Goal: Task Accomplishment & Management: Manage account settings

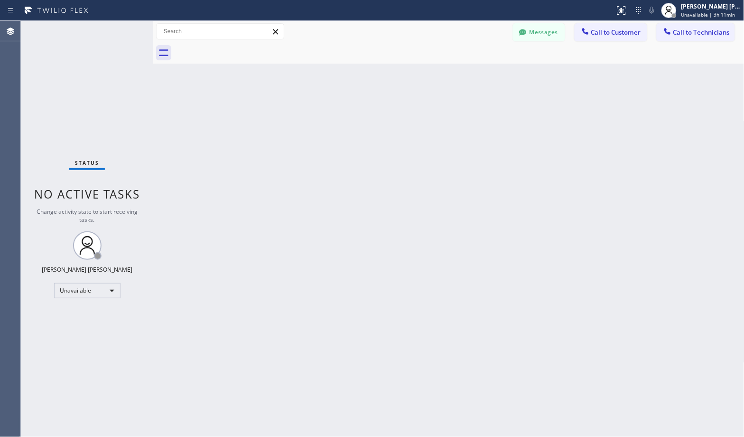
click at [165, 98] on div "Back to Dashboard Change Sender ID Customers Technicians Select a contact Outbo…" at bounding box center [448, 229] width 591 height 416
click at [701, 6] on div "[PERSON_NAME] [PERSON_NAME]" at bounding box center [711, 6] width 60 height 8
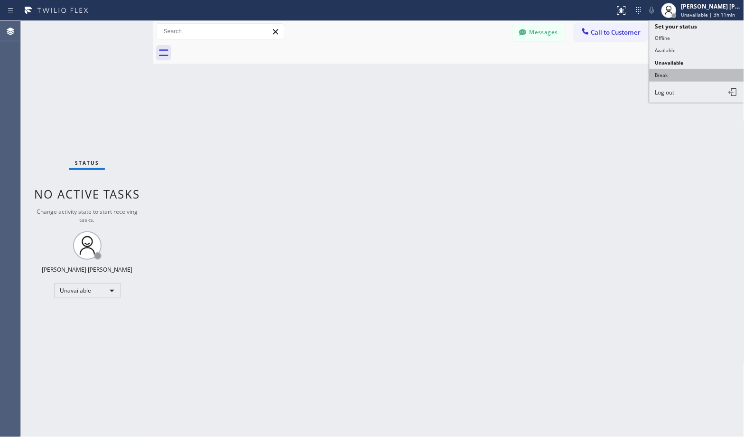
click at [681, 75] on button "Break" at bounding box center [697, 75] width 95 height 12
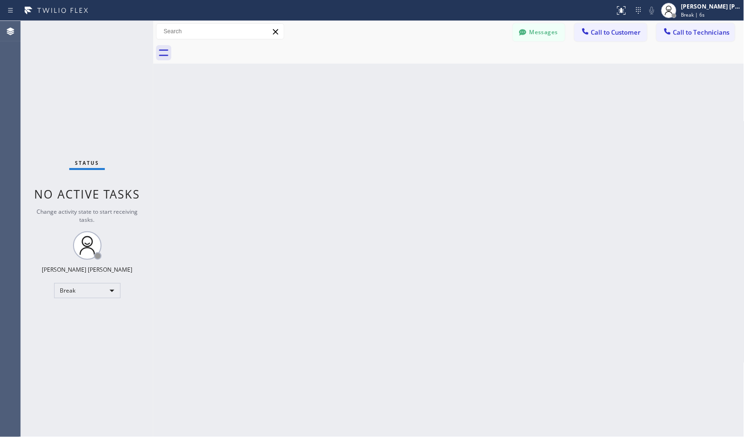
click at [671, 102] on div "Back to Dashboard Change Sender ID Customers Technicians Select a contact Outbo…" at bounding box center [448, 229] width 591 height 416
click at [236, 207] on div "Back to Dashboard Change Sender ID Customers Technicians Select a contact Outbo…" at bounding box center [448, 229] width 591 height 416
click at [492, 67] on div "Back to Dashboard Change Sender ID Customers Technicians Select a contact Outbo…" at bounding box center [448, 229] width 591 height 416
click at [476, 75] on div "Back to Dashboard Change Sender ID Customers Technicians Select a contact Outbo…" at bounding box center [448, 229] width 591 height 416
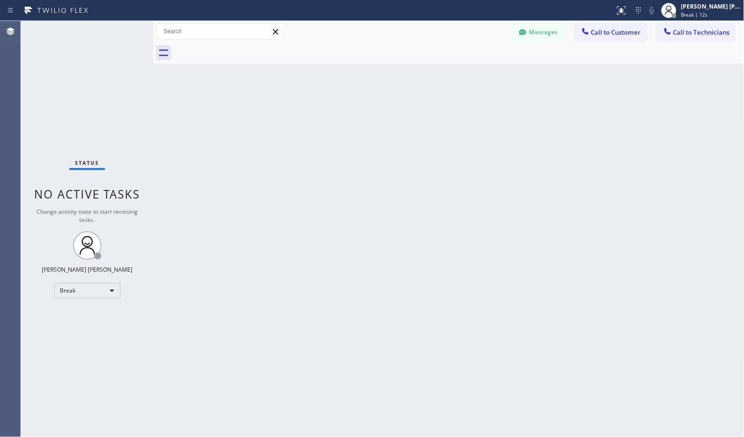
click at [476, 75] on div "Back to Dashboard Change Sender ID Customers Technicians Select a contact Outbo…" at bounding box center [448, 229] width 591 height 416
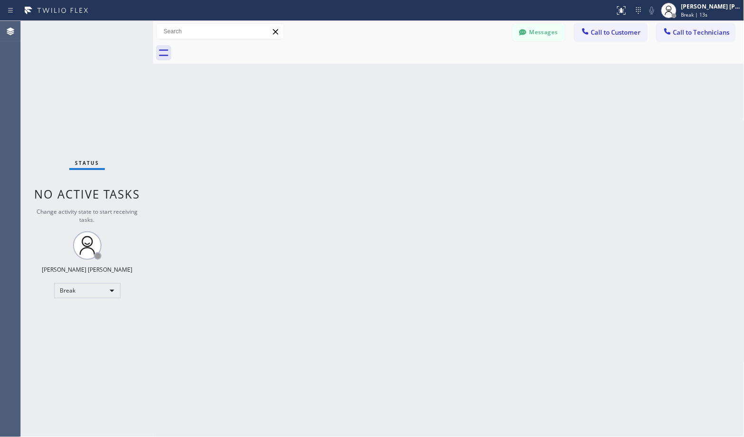
click at [476, 75] on div "Back to Dashboard Change Sender ID Customers Technicians Select a contact Outbo…" at bounding box center [448, 229] width 591 height 416
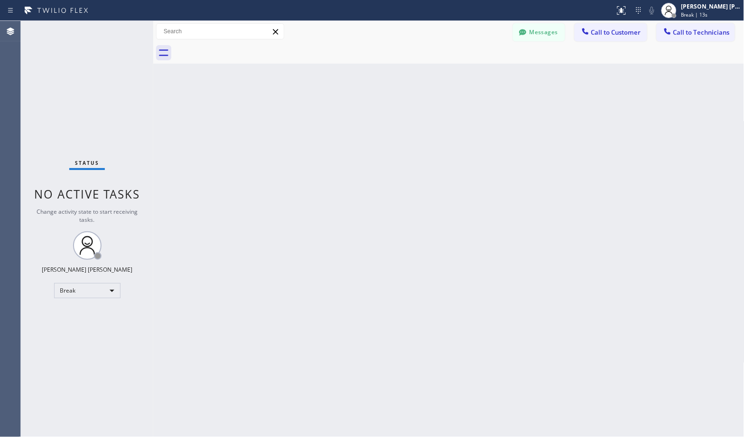
click at [476, 75] on div "Back to Dashboard Change Sender ID Customers Technicians Select a contact Outbo…" at bounding box center [448, 229] width 591 height 416
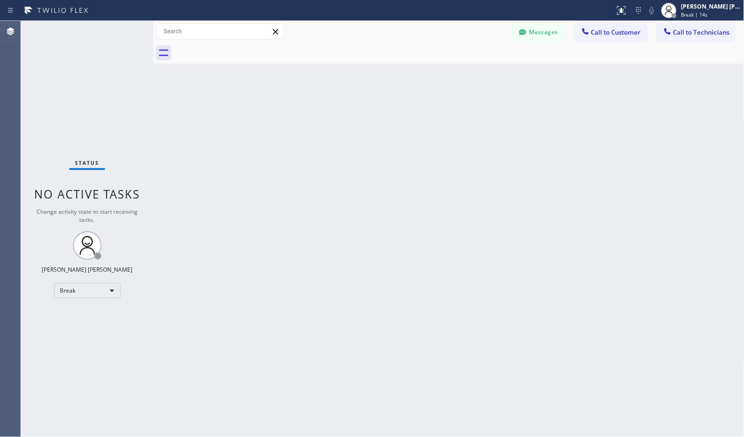
click at [476, 75] on div "Back to Dashboard Change Sender ID Customers Technicians Select a contact Outbo…" at bounding box center [448, 229] width 591 height 416
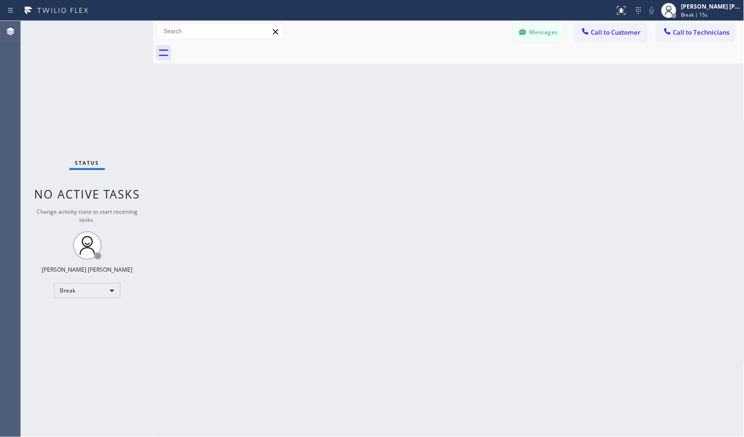
click at [476, 75] on div "Back to Dashboard Change Sender ID Customers Technicians Select a contact Outbo…" at bounding box center [448, 229] width 591 height 416
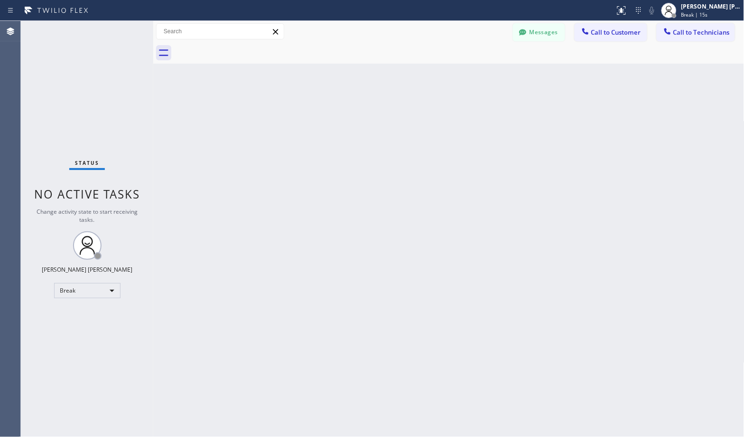
click at [476, 75] on div "Back to Dashboard Change Sender ID Customers Technicians Select a contact Outbo…" at bounding box center [448, 229] width 591 height 416
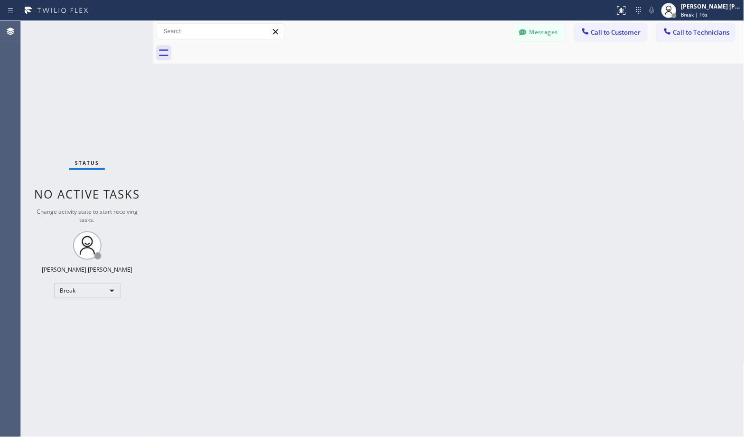
click at [476, 75] on div "Back to Dashboard Change Sender ID Customers Technicians Select a contact Outbo…" at bounding box center [448, 229] width 591 height 416
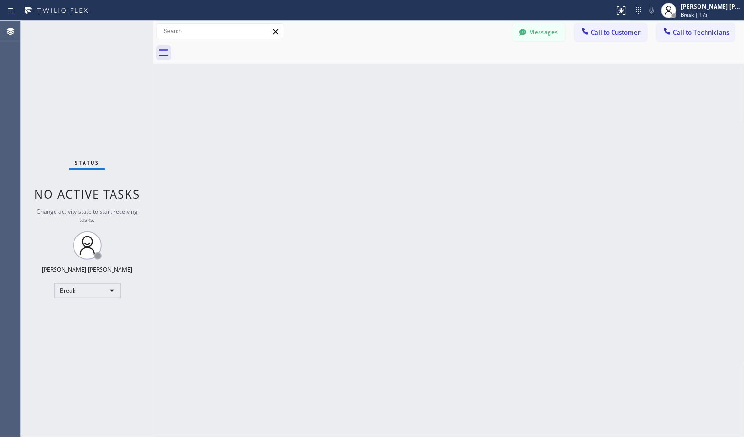
click at [476, 75] on div "Back to Dashboard Change Sender ID Customers Technicians Select a contact Outbo…" at bounding box center [448, 229] width 591 height 416
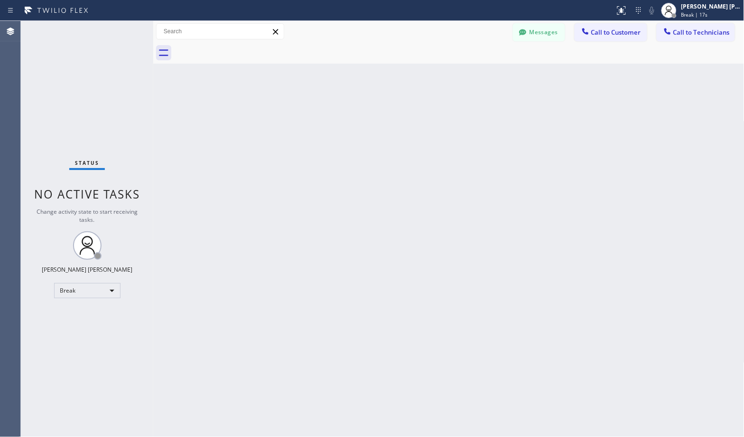
click at [476, 75] on div "Back to Dashboard Change Sender ID Customers Technicians Select a contact Outbo…" at bounding box center [448, 229] width 591 height 416
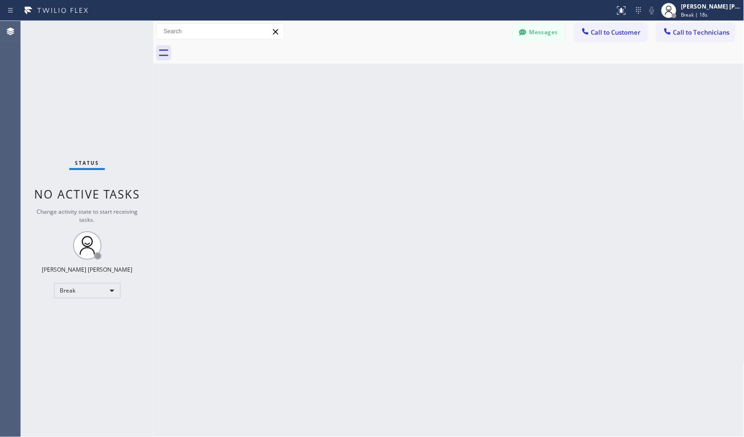
click at [476, 75] on div "Back to Dashboard Change Sender ID Customers Technicians Select a contact Outbo…" at bounding box center [448, 229] width 591 height 416
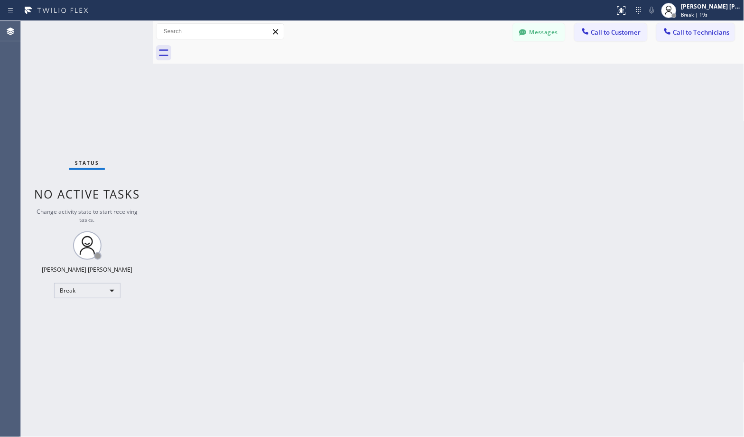
click at [476, 75] on div "Back to Dashboard Change Sender ID Customers Technicians Select a contact Outbo…" at bounding box center [448, 229] width 591 height 416
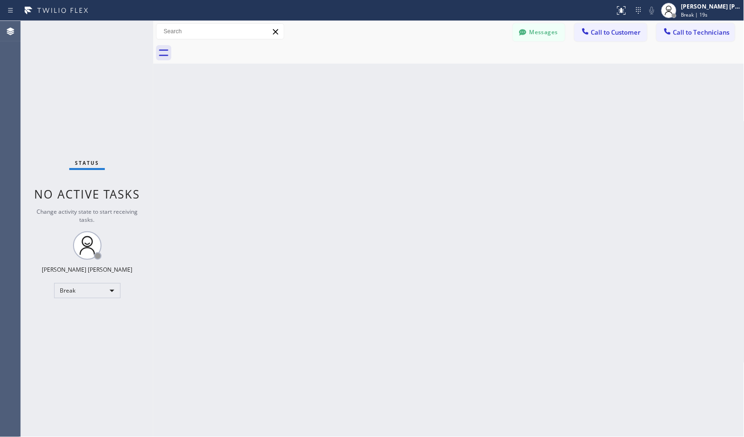
click at [476, 75] on div "Back to Dashboard Change Sender ID Customers Technicians Select a contact Outbo…" at bounding box center [448, 229] width 591 height 416
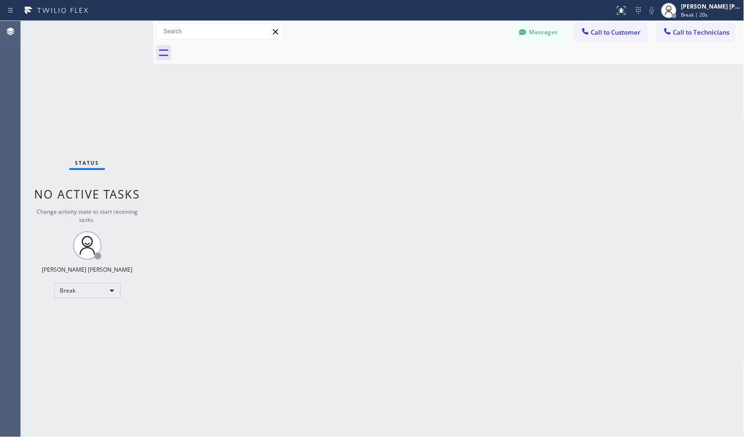
click at [476, 75] on div "Back to Dashboard Change Sender ID Customers Technicians Select a contact Outbo…" at bounding box center [448, 229] width 591 height 416
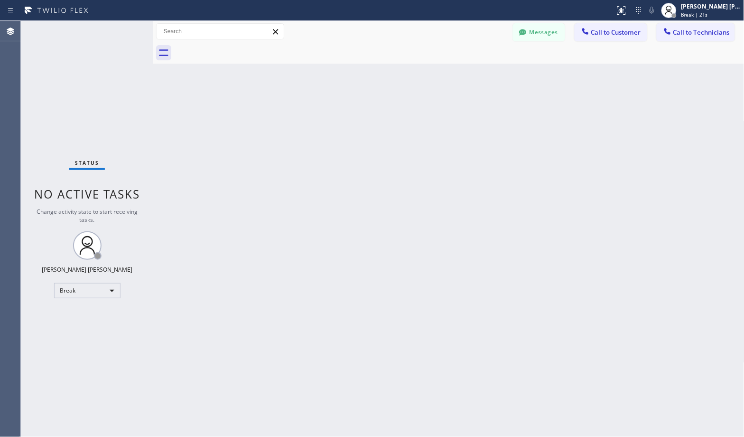
click at [476, 75] on div "Back to Dashboard Change Sender ID Customers Technicians Select a contact Outbo…" at bounding box center [448, 229] width 591 height 416
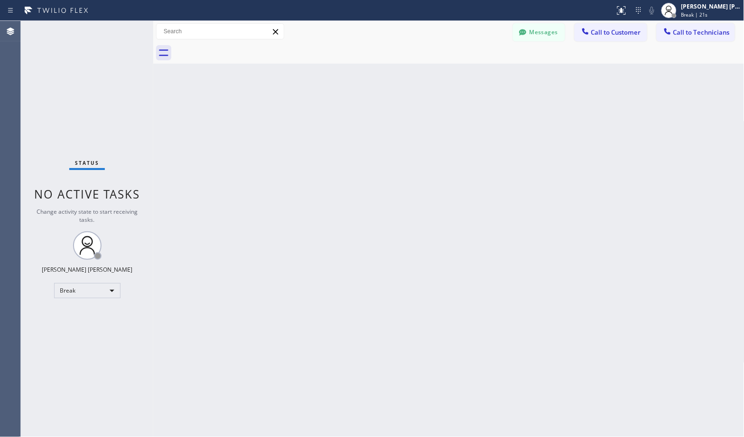
click at [476, 75] on div "Back to Dashboard Change Sender ID Customers Technicians Select a contact Outbo…" at bounding box center [448, 229] width 591 height 416
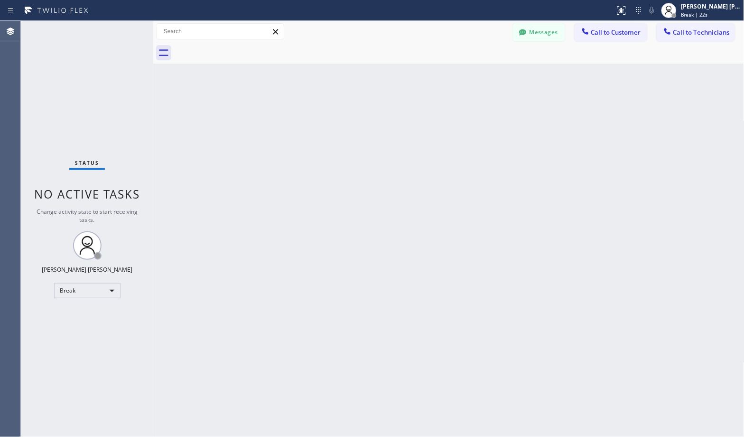
click at [476, 75] on div "Back to Dashboard Change Sender ID Customers Technicians Select a contact Outbo…" at bounding box center [448, 229] width 591 height 416
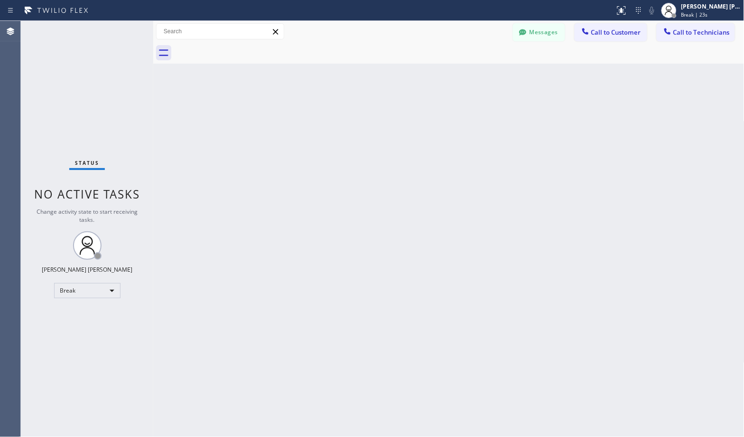
click at [476, 75] on div "Back to Dashboard Change Sender ID Customers Technicians Select a contact Outbo…" at bounding box center [448, 229] width 591 height 416
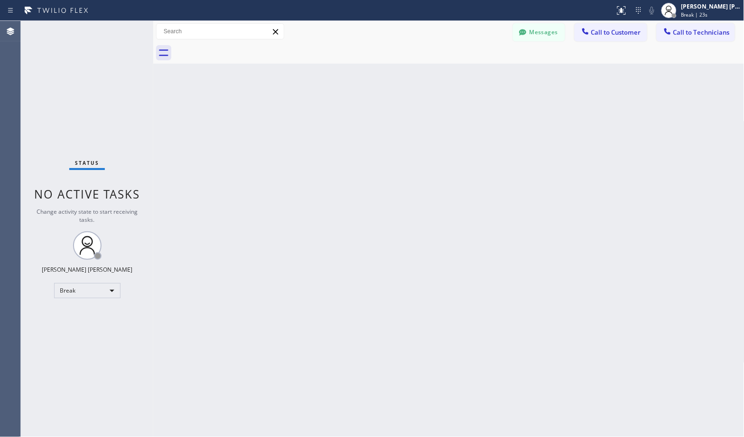
click at [476, 75] on div "Back to Dashboard Change Sender ID Customers Technicians Select a contact Outbo…" at bounding box center [448, 229] width 591 height 416
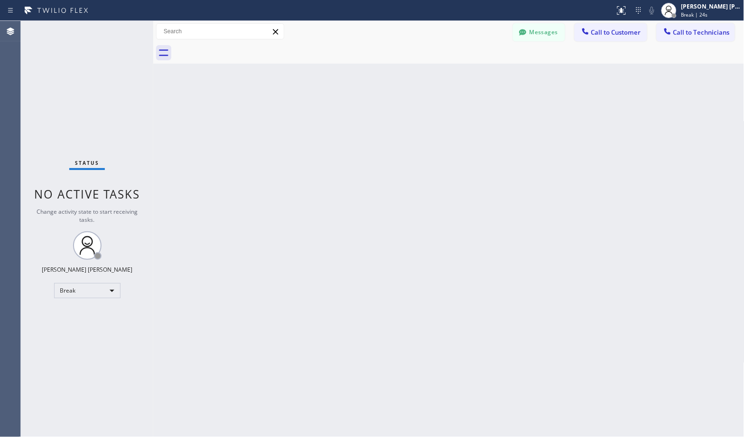
click at [476, 75] on div "Back to Dashboard Change Sender ID Customers Technicians Select a contact Outbo…" at bounding box center [448, 229] width 591 height 416
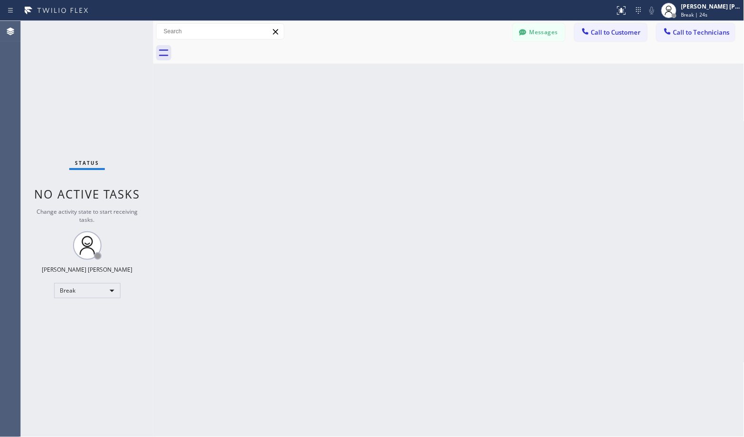
click at [476, 75] on div "Back to Dashboard Change Sender ID Customers Technicians Select a contact Outbo…" at bounding box center [448, 229] width 591 height 416
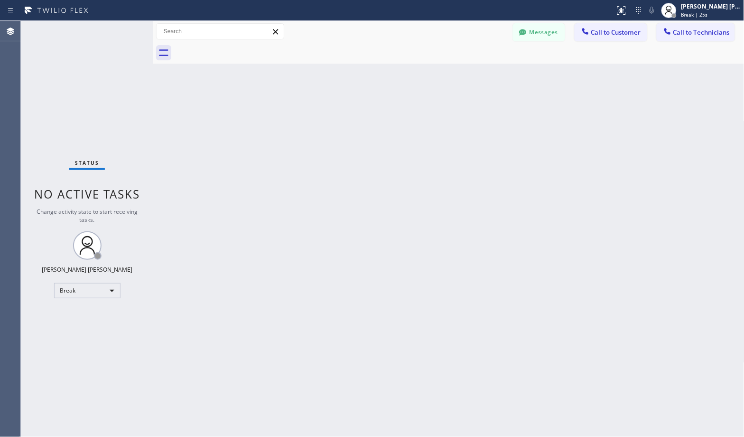
click at [476, 75] on div "Back to Dashboard Change Sender ID Customers Technicians Select a contact Outbo…" at bounding box center [448, 229] width 591 height 416
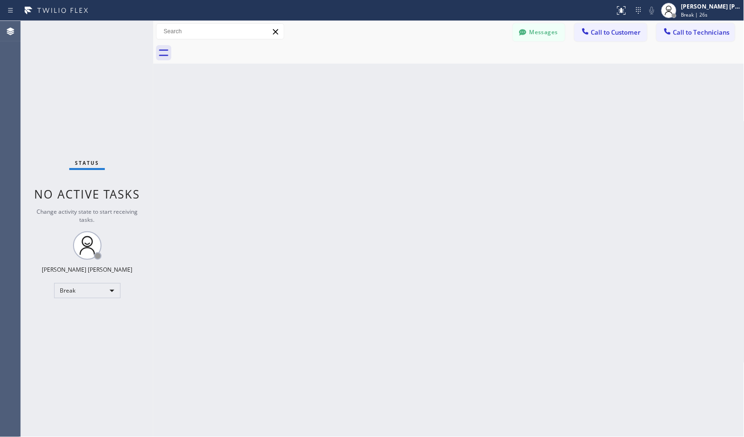
click at [476, 75] on div "Back to Dashboard Change Sender ID Customers Technicians Select a contact Outbo…" at bounding box center [448, 229] width 591 height 416
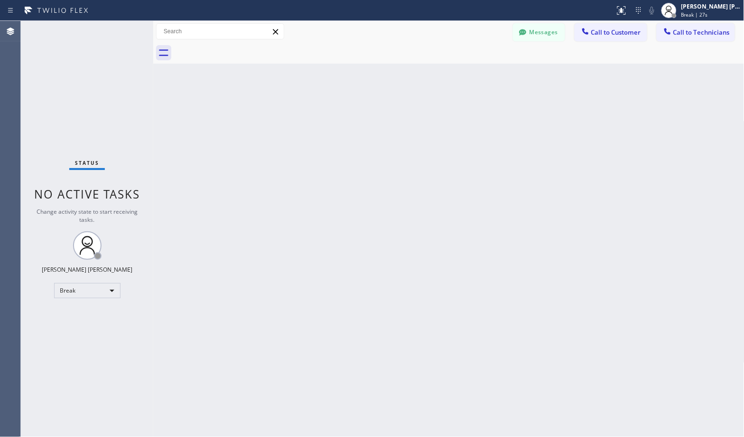
click at [476, 75] on div "Back to Dashboard Change Sender ID Customers Technicians Select a contact Outbo…" at bounding box center [448, 229] width 591 height 416
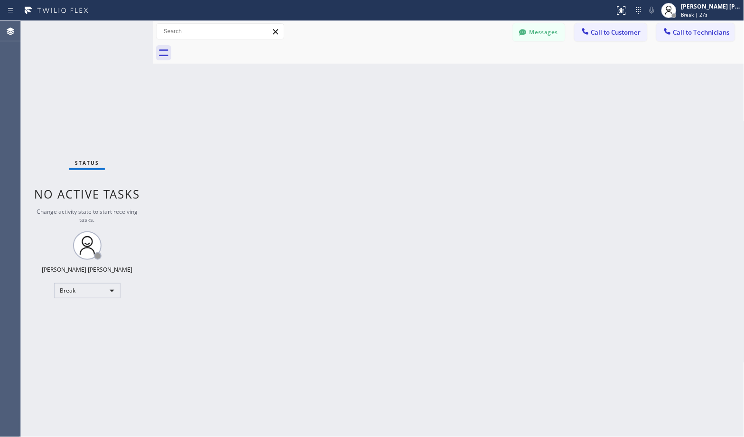
click at [476, 75] on div "Back to Dashboard Change Sender ID Customers Technicians Select a contact Outbo…" at bounding box center [448, 229] width 591 height 416
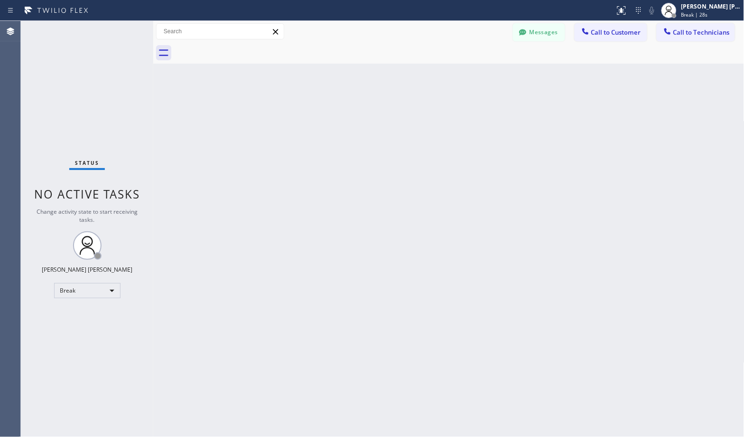
click at [476, 75] on div "Back to Dashboard Change Sender ID Customers Technicians Select a contact Outbo…" at bounding box center [448, 229] width 591 height 416
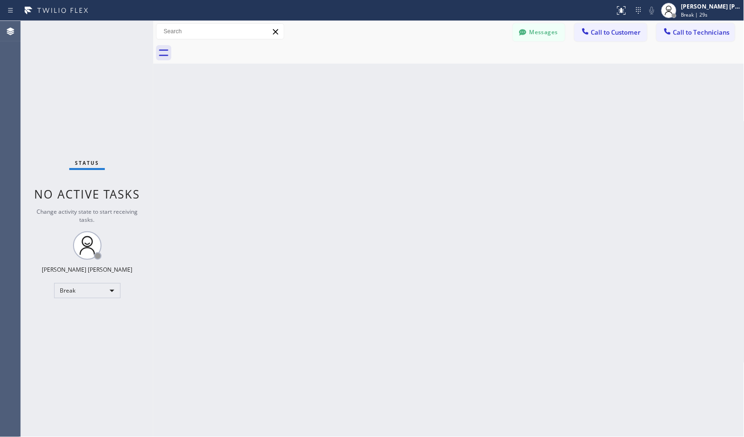
click at [476, 75] on div "Back to Dashboard Change Sender ID Customers Technicians Select a contact Outbo…" at bounding box center [448, 229] width 591 height 416
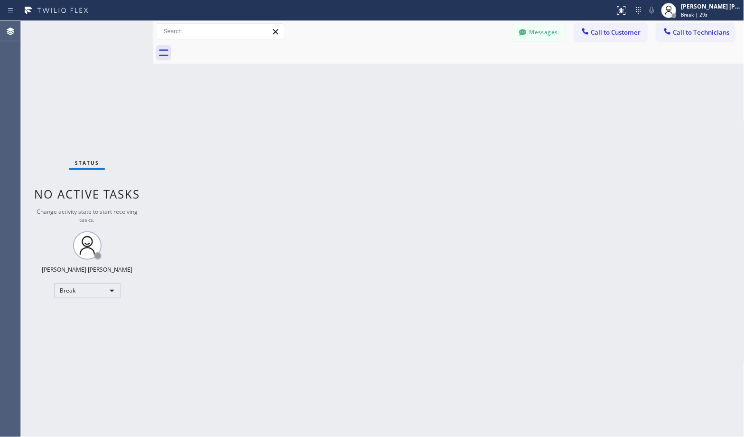
click at [476, 75] on div "Back to Dashboard Change Sender ID Customers Technicians Select a contact Outbo…" at bounding box center [448, 229] width 591 height 416
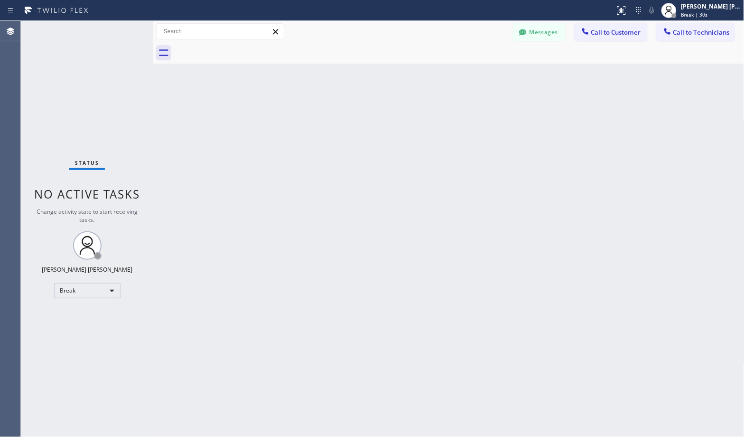
click at [476, 75] on div "Back to Dashboard Change Sender ID Customers Technicians Select a contact Outbo…" at bounding box center [448, 229] width 591 height 416
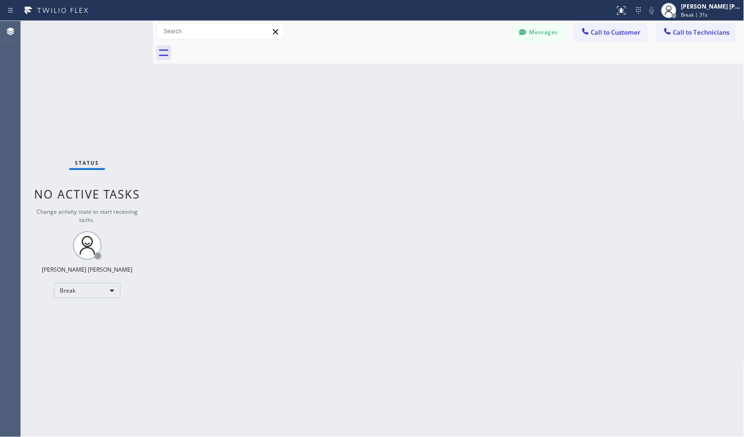
click at [476, 75] on div "Back to Dashboard Change Sender ID Customers Technicians Select a contact Outbo…" at bounding box center [448, 229] width 591 height 416
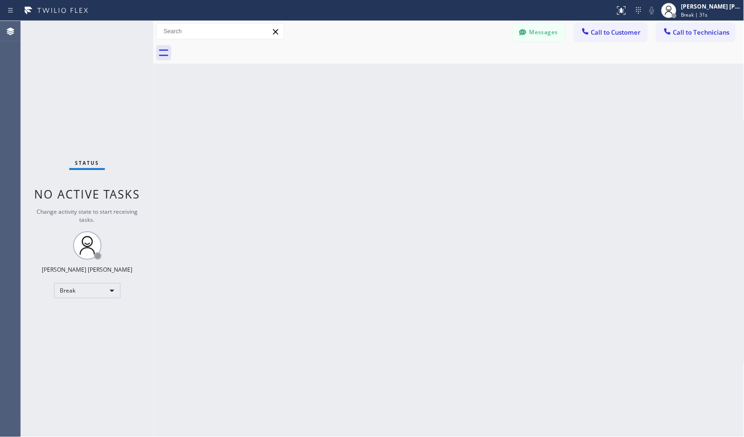
click at [476, 75] on div "Back to Dashboard Change Sender ID Customers Technicians Select a contact Outbo…" at bounding box center [448, 229] width 591 height 416
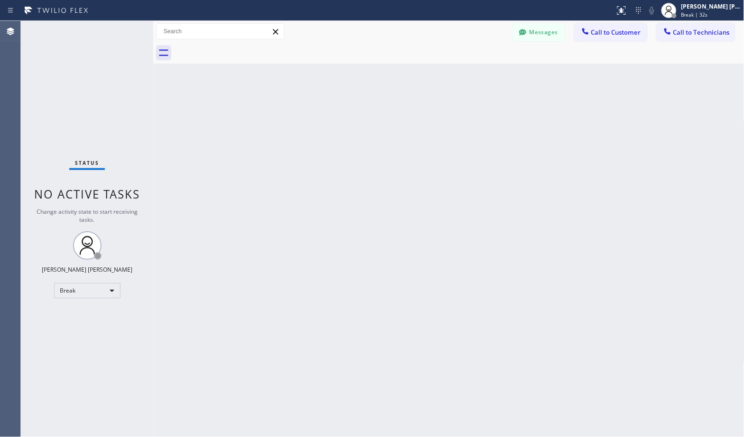
click at [476, 75] on div "Back to Dashboard Change Sender ID Customers Technicians Select a contact Outbo…" at bounding box center [448, 229] width 591 height 416
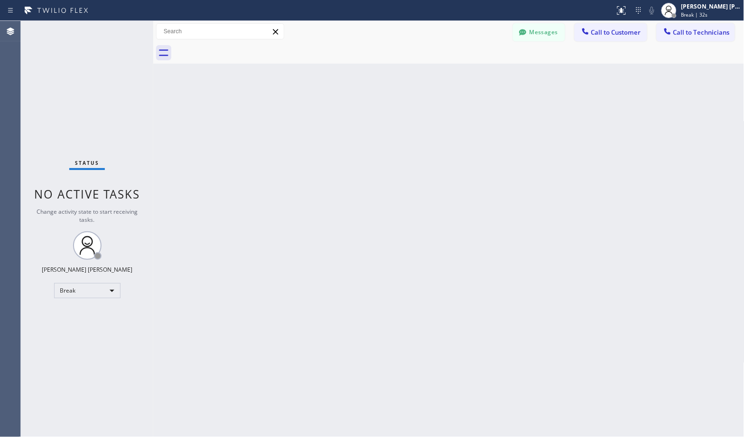
click at [476, 75] on div "Back to Dashboard Change Sender ID Customers Technicians Select a contact Outbo…" at bounding box center [448, 229] width 591 height 416
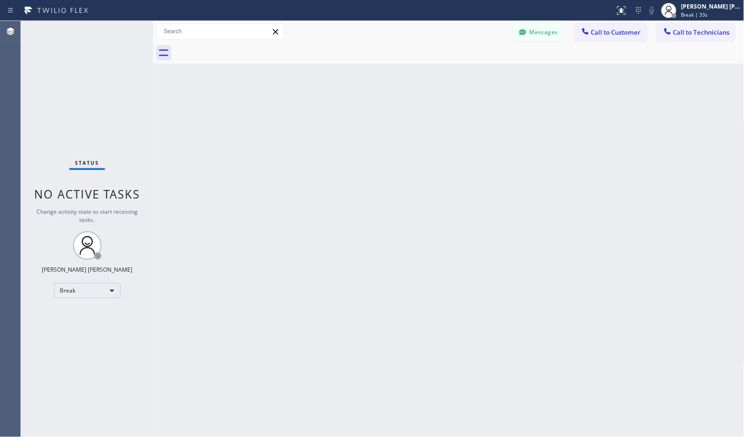
click at [476, 75] on div "Back to Dashboard Change Sender ID Customers Technicians Select a contact Outbo…" at bounding box center [448, 229] width 591 height 416
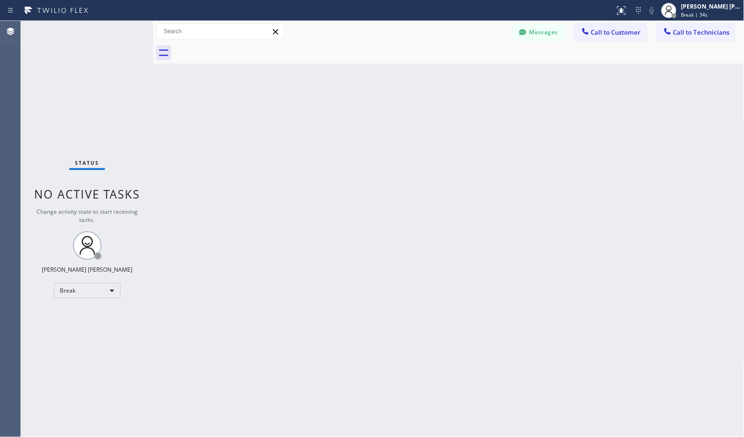
click at [476, 75] on div "Back to Dashboard Change Sender ID Customers Technicians Select a contact Outbo…" at bounding box center [448, 229] width 591 height 416
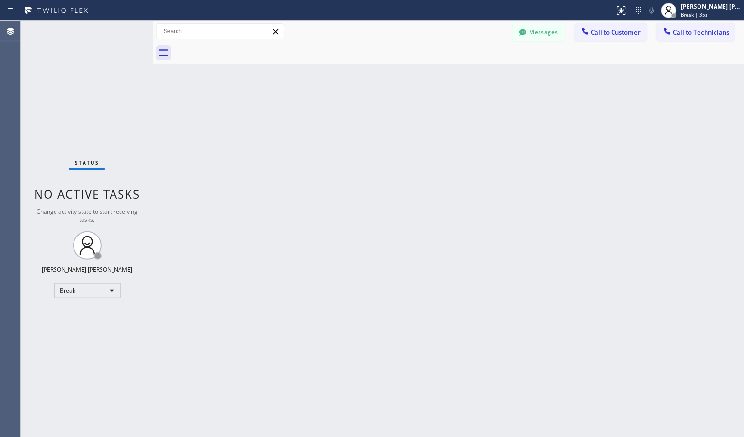
click at [476, 75] on div "Back to Dashboard Change Sender ID Customers Technicians Select a contact Outbo…" at bounding box center [448, 229] width 591 height 416
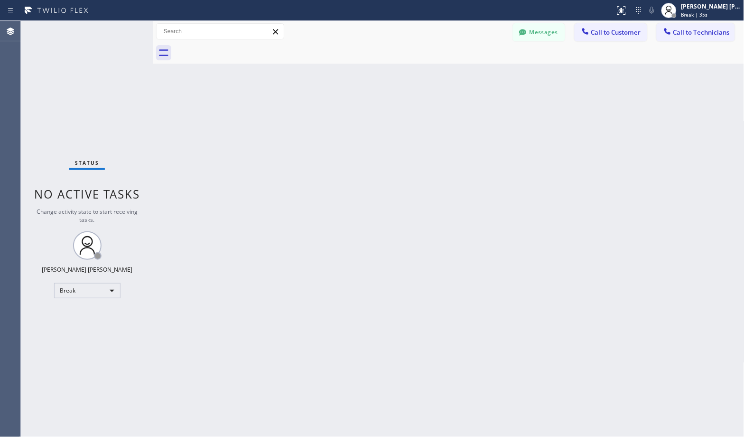
click at [476, 75] on div "Back to Dashboard Change Sender ID Customers Technicians Select a contact Outbo…" at bounding box center [448, 229] width 591 height 416
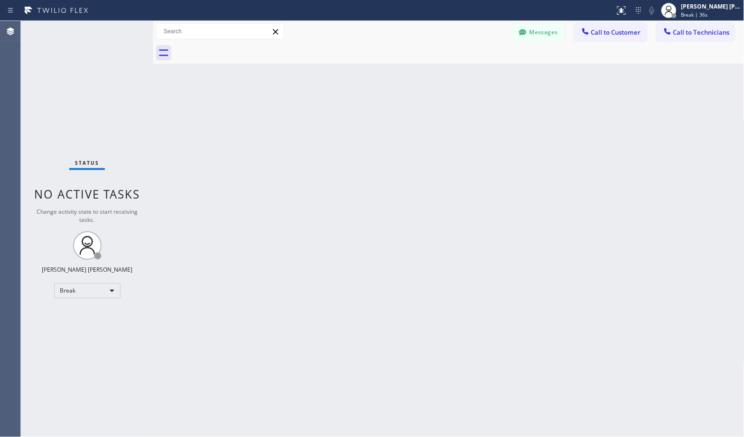
click at [476, 75] on div "Back to Dashboard Change Sender ID Customers Technicians Select a contact Outbo…" at bounding box center [448, 229] width 591 height 416
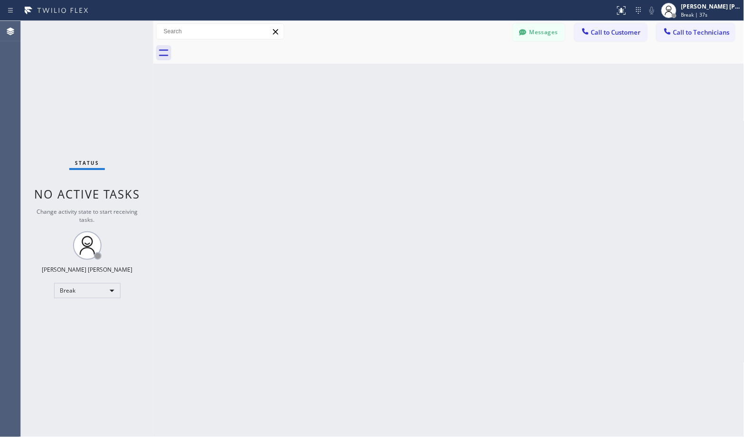
click at [476, 75] on div "Back to Dashboard Change Sender ID Customers Technicians Select a contact Outbo…" at bounding box center [448, 229] width 591 height 416
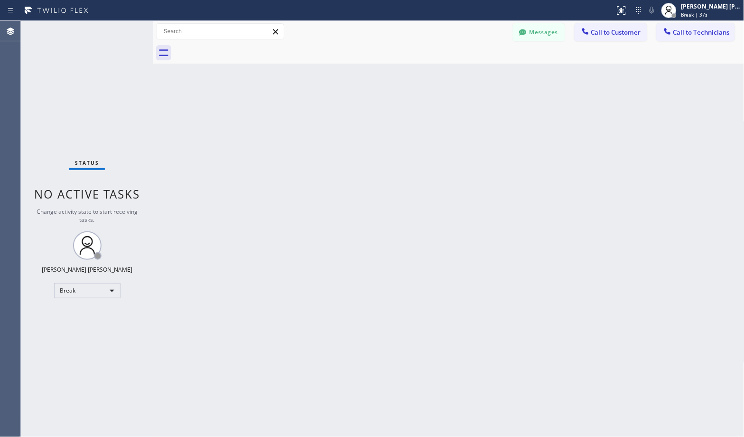
click at [476, 75] on div "Back to Dashboard Change Sender ID Customers Technicians Select a contact Outbo…" at bounding box center [448, 229] width 591 height 416
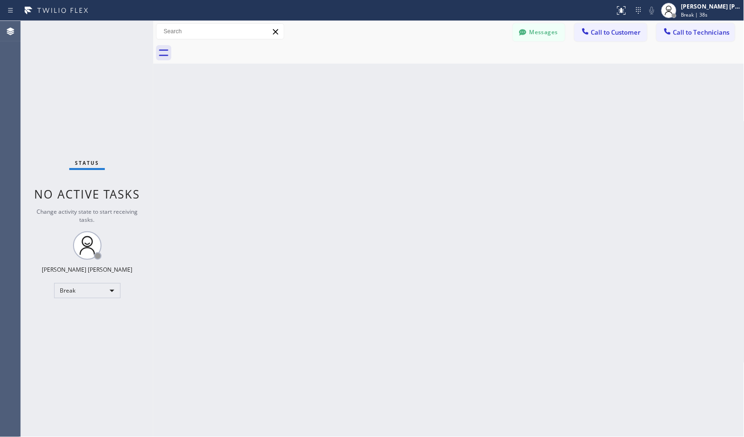
click at [476, 75] on div "Back to Dashboard Change Sender ID Customers Technicians Select a contact Outbo…" at bounding box center [448, 229] width 591 height 416
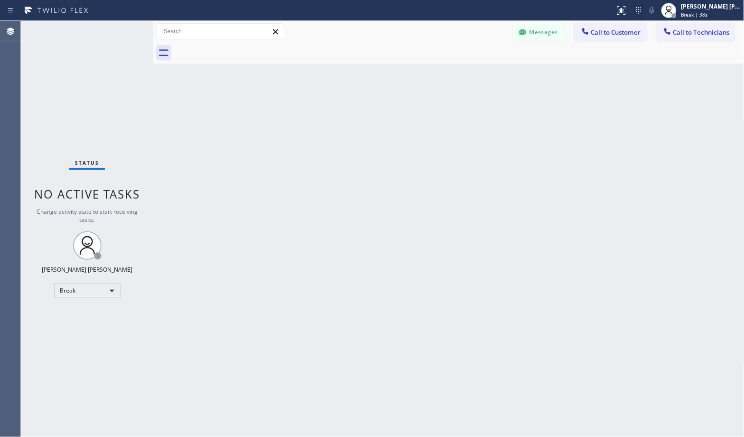
click at [476, 75] on div "Back to Dashboard Change Sender ID Customers Technicians Select a contact Outbo…" at bounding box center [448, 229] width 591 height 416
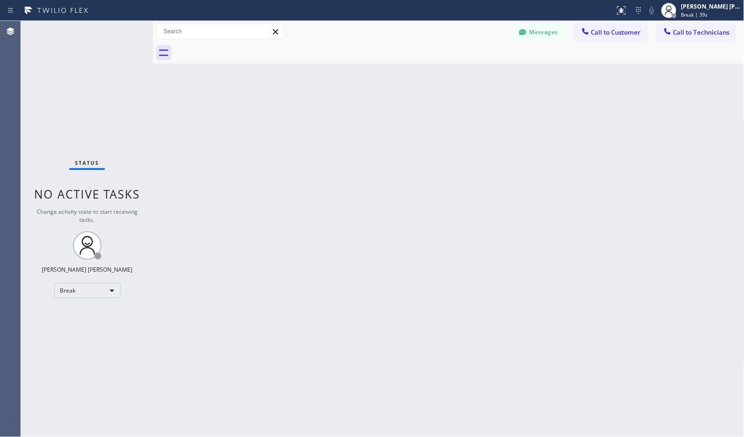
click at [476, 75] on div "Back to Dashboard Change Sender ID Customers Technicians Select a contact Outbo…" at bounding box center [448, 229] width 591 height 416
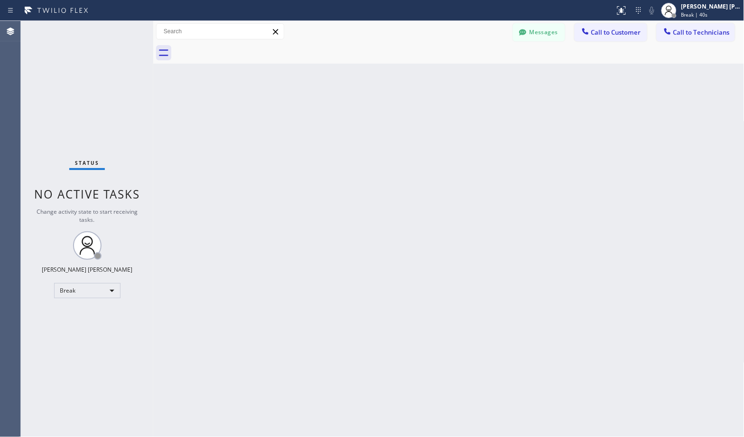
click at [476, 75] on div "Back to Dashboard Change Sender ID Customers Technicians Select a contact Outbo…" at bounding box center [448, 229] width 591 height 416
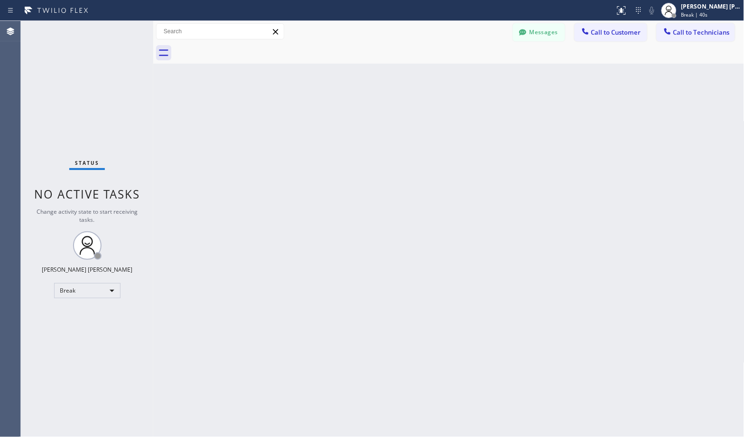
click at [476, 75] on div "Back to Dashboard Change Sender ID Customers Technicians Select a contact Outbo…" at bounding box center [448, 229] width 591 height 416
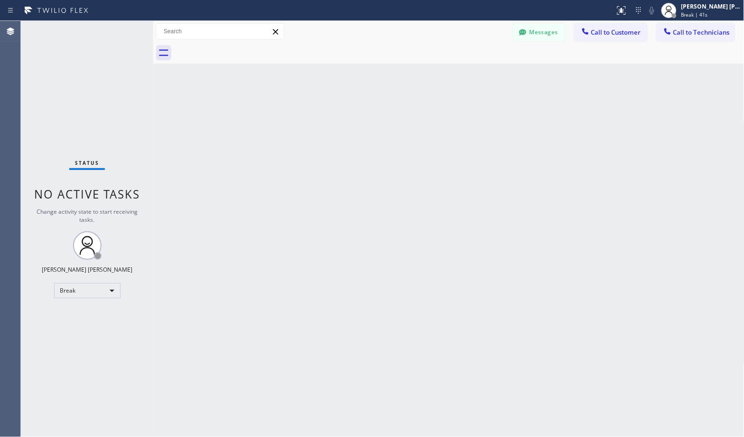
click at [476, 75] on div "Back to Dashboard Change Sender ID Customers Technicians Select a contact Outbo…" at bounding box center [448, 229] width 591 height 416
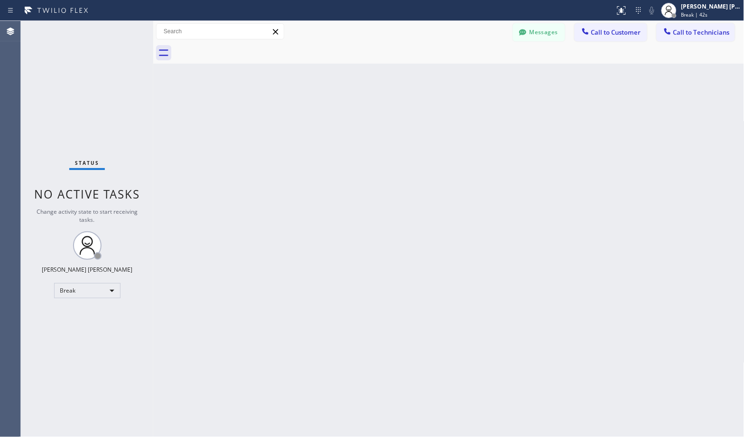
click at [476, 75] on div "Back to Dashboard Change Sender ID Customers Technicians Select a contact Outbo…" at bounding box center [448, 229] width 591 height 416
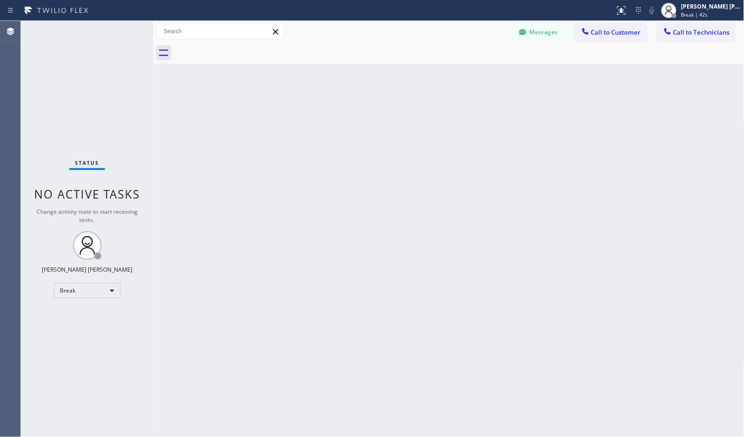
click at [476, 75] on div "Back to Dashboard Change Sender ID Customers Technicians Select a contact Outbo…" at bounding box center [448, 229] width 591 height 416
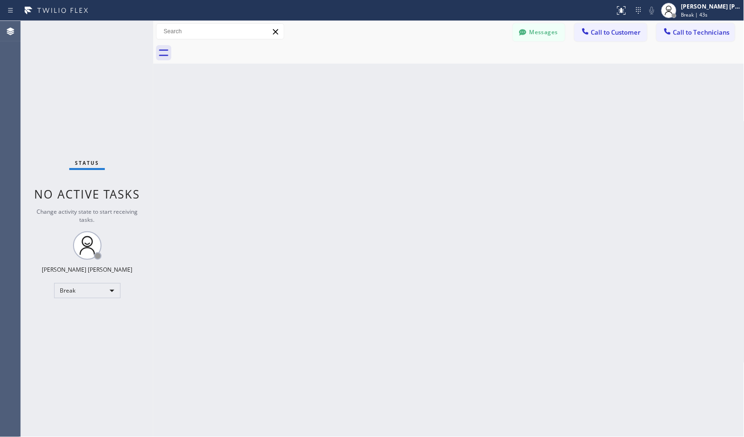
click at [476, 75] on div "Back to Dashboard Change Sender ID Customers Technicians Select a contact Outbo…" at bounding box center [448, 229] width 591 height 416
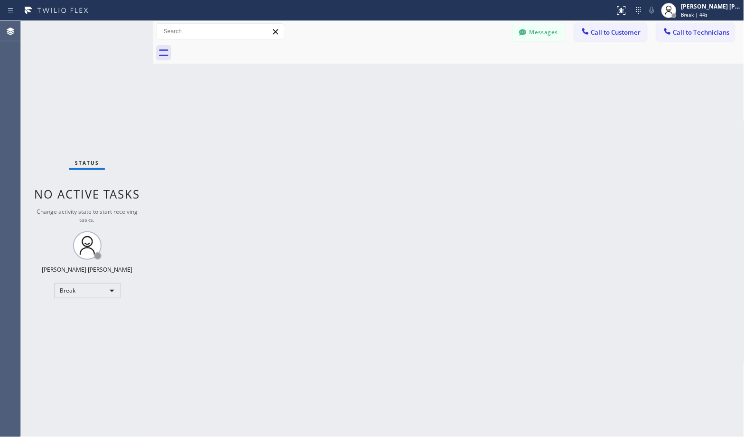
click at [476, 75] on div "Back to Dashboard Change Sender ID Customers Technicians Select a contact Outbo…" at bounding box center [448, 229] width 591 height 416
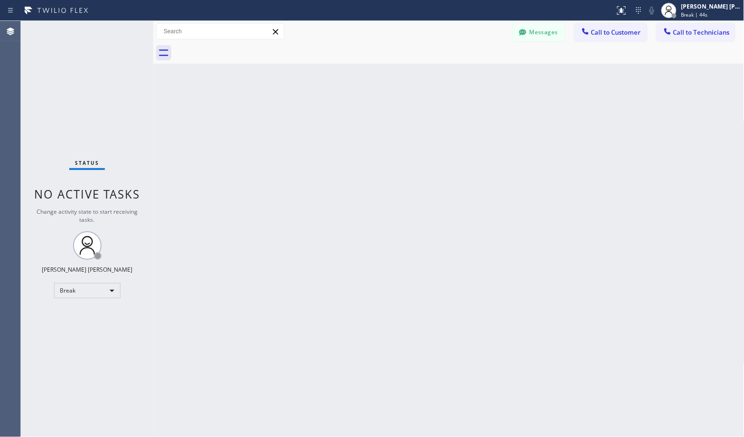
click at [476, 75] on div "Back to Dashboard Change Sender ID Customers Technicians Select a contact Outbo…" at bounding box center [448, 229] width 591 height 416
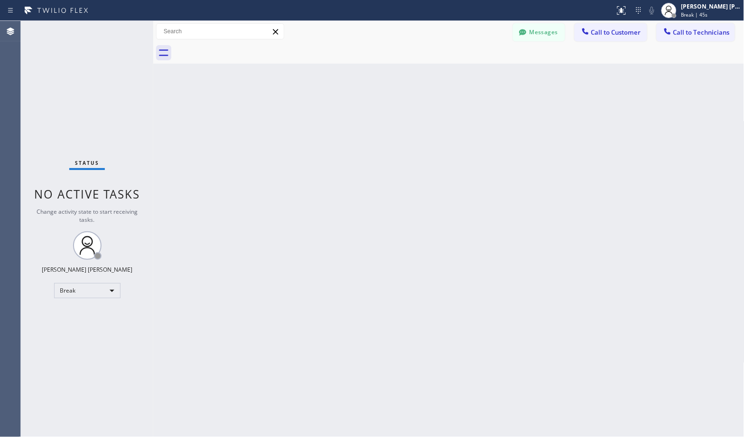
click at [476, 75] on div "Back to Dashboard Change Sender ID Customers Technicians Select a contact Outbo…" at bounding box center [448, 229] width 591 height 416
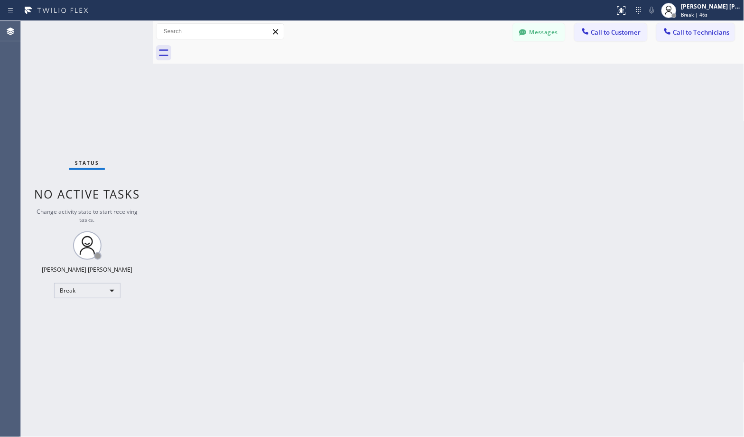
click at [476, 75] on div "Back to Dashboard Change Sender ID Customers Technicians Select a contact Outbo…" at bounding box center [448, 229] width 591 height 416
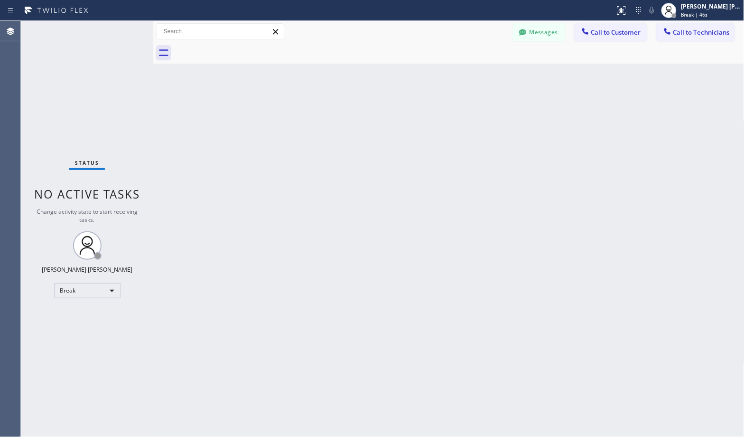
click at [476, 75] on div "Back to Dashboard Change Sender ID Customers Technicians Select a contact Outbo…" at bounding box center [448, 229] width 591 height 416
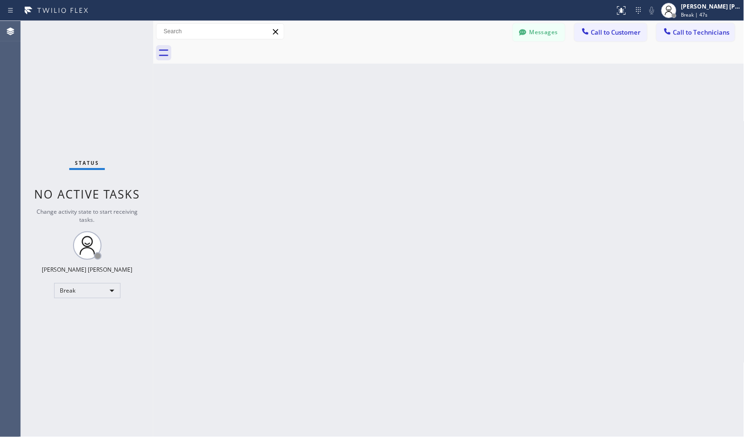
click at [476, 75] on div "Back to Dashboard Change Sender ID Customers Technicians Select a contact Outbo…" at bounding box center [448, 229] width 591 height 416
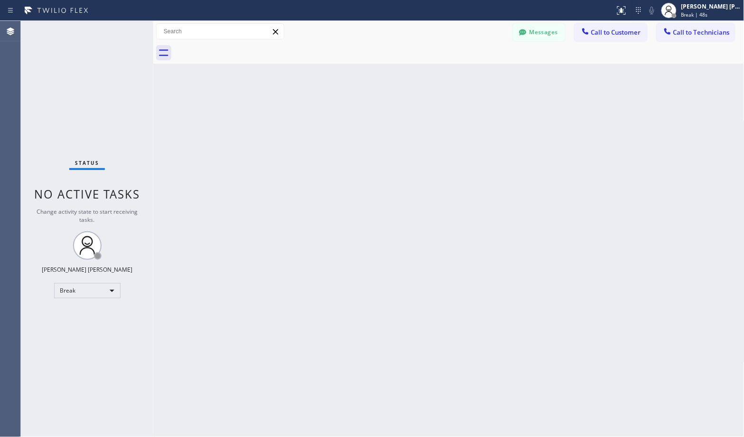
click at [476, 75] on div "Back to Dashboard Change Sender ID Customers Technicians Select a contact Outbo…" at bounding box center [448, 229] width 591 height 416
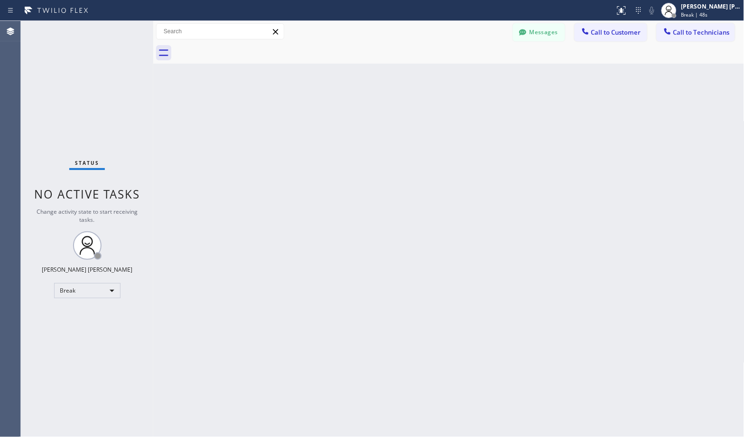
click at [476, 75] on div "Back to Dashboard Change Sender ID Customers Technicians Select a contact Outbo…" at bounding box center [448, 229] width 591 height 416
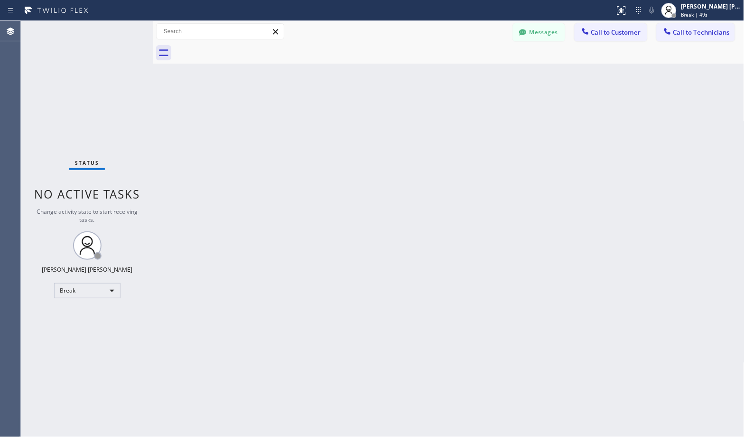
click at [476, 75] on div "Back to Dashboard Change Sender ID Customers Technicians Select a contact Outbo…" at bounding box center [448, 229] width 591 height 416
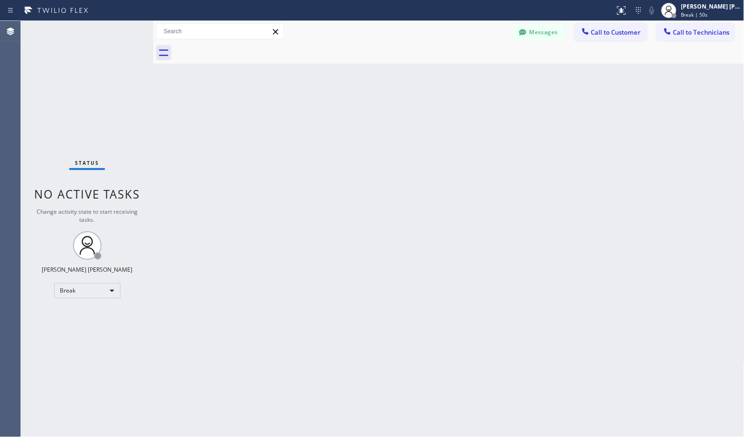
click at [476, 75] on div "Back to Dashboard Change Sender ID Customers Technicians Select a contact Outbo…" at bounding box center [448, 229] width 591 height 416
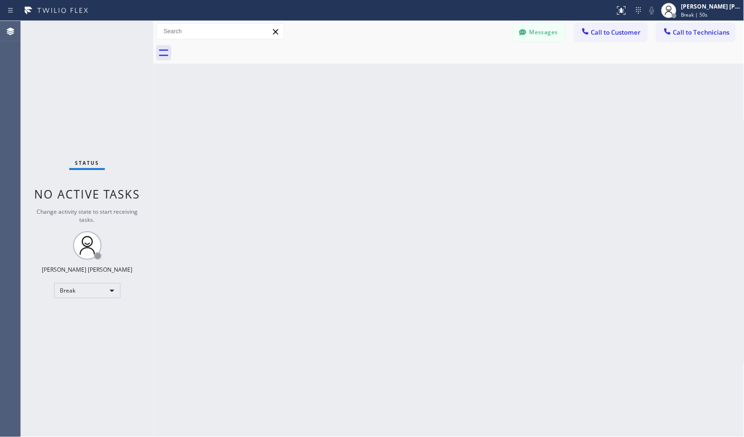
click at [476, 75] on div "Back to Dashboard Change Sender ID Customers Technicians Select a contact Outbo…" at bounding box center [448, 229] width 591 height 416
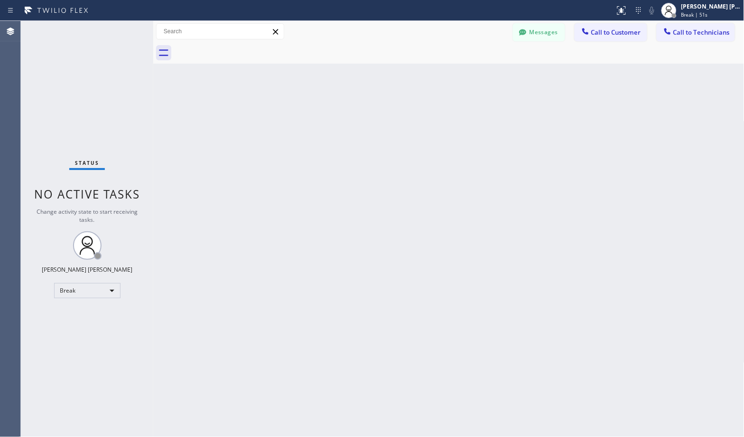
click at [476, 75] on div "Back to Dashboard Change Sender ID Customers Technicians Select a contact Outbo…" at bounding box center [448, 229] width 591 height 416
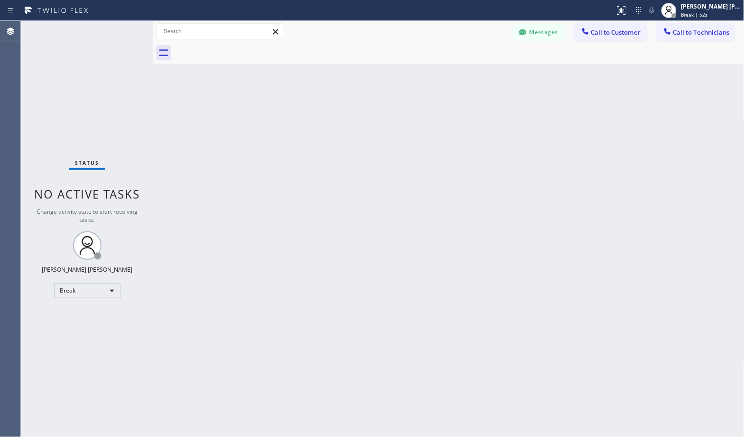
click at [476, 75] on div "Back to Dashboard Change Sender ID Customers Technicians Select a contact Outbo…" at bounding box center [448, 229] width 591 height 416
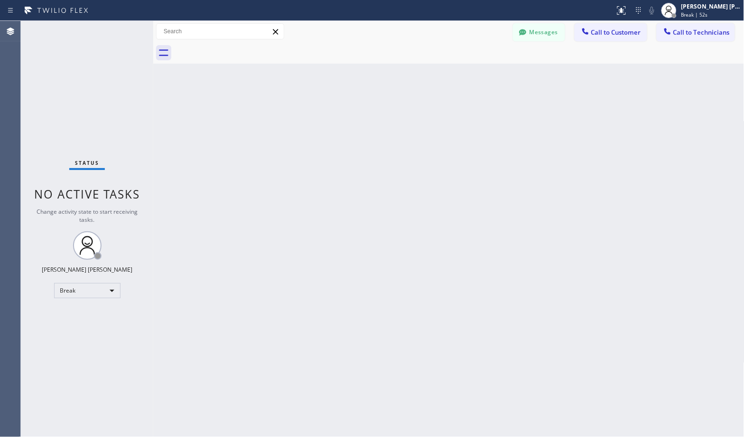
click at [476, 75] on div "Back to Dashboard Change Sender ID Customers Technicians Select a contact Outbo…" at bounding box center [448, 229] width 591 height 416
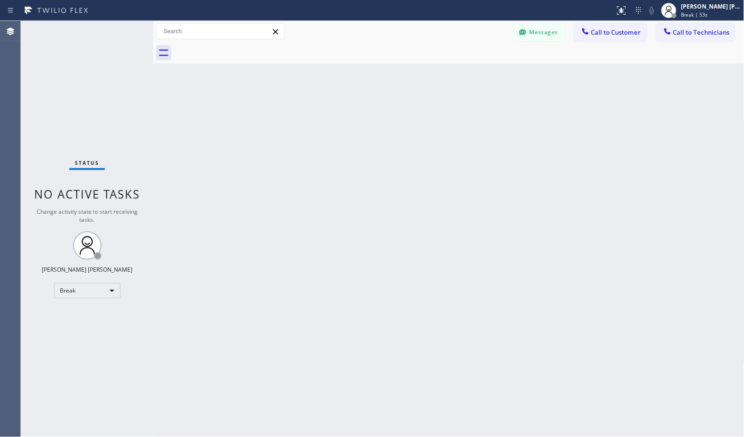
click at [476, 75] on div "Back to Dashboard Change Sender ID Customers Technicians Select a contact Outbo…" at bounding box center [448, 229] width 591 height 416
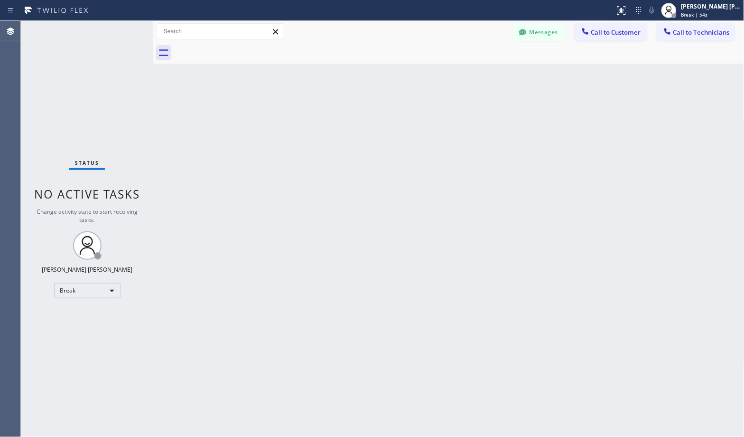
click at [476, 75] on div "Back to Dashboard Change Sender ID Customers Technicians Select a contact Outbo…" at bounding box center [448, 229] width 591 height 416
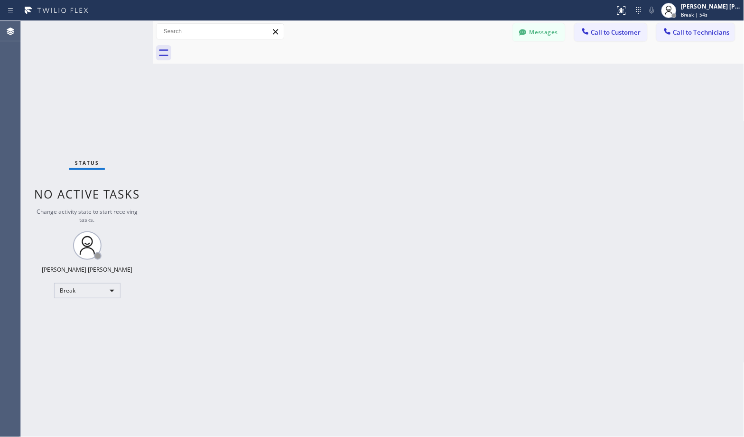
click at [476, 75] on div "Back to Dashboard Change Sender ID Customers Technicians Select a contact Outbo…" at bounding box center [448, 229] width 591 height 416
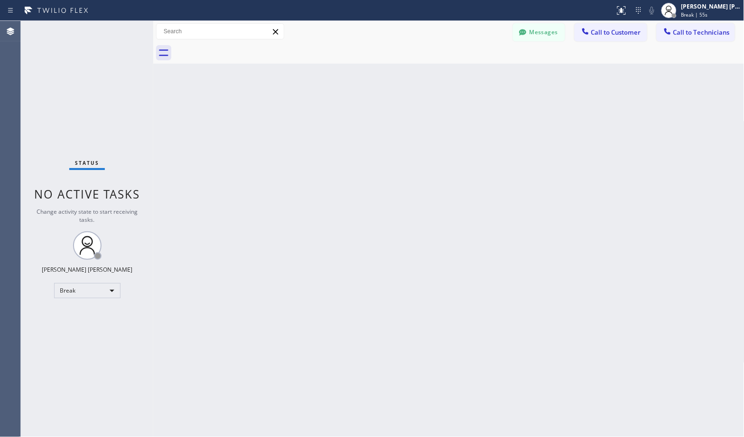
click at [476, 75] on div "Back to Dashboard Change Sender ID Customers Technicians Select a contact Outbo…" at bounding box center [448, 229] width 591 height 416
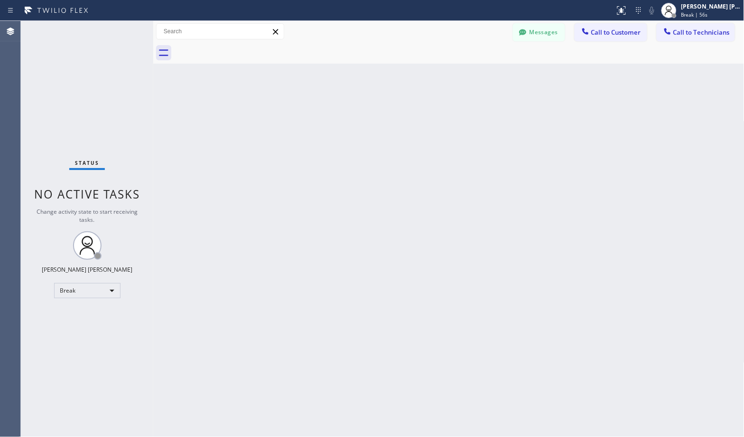
click at [476, 75] on div "Back to Dashboard Change Sender ID Customers Technicians Select a contact Outbo…" at bounding box center [448, 229] width 591 height 416
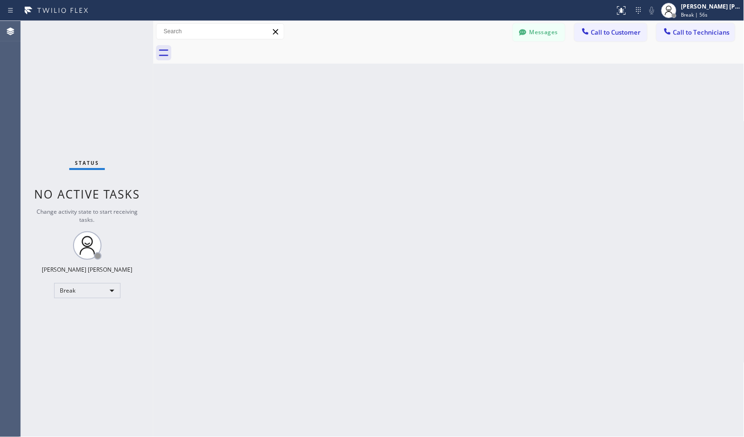
click at [476, 75] on div "Back to Dashboard Change Sender ID Customers Technicians Select a contact Outbo…" at bounding box center [448, 229] width 591 height 416
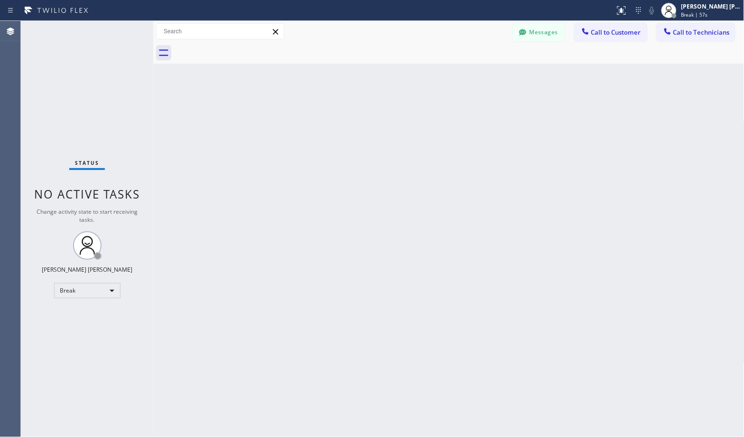
click at [476, 75] on div "Back to Dashboard Change Sender ID Customers Technicians Select a contact Outbo…" at bounding box center [448, 229] width 591 height 416
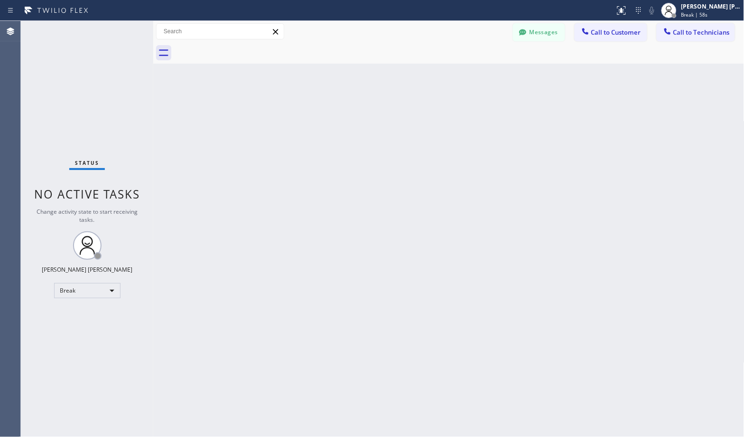
click at [476, 75] on div "Back to Dashboard Change Sender ID Customers Technicians Select a contact Outbo…" at bounding box center [448, 229] width 591 height 416
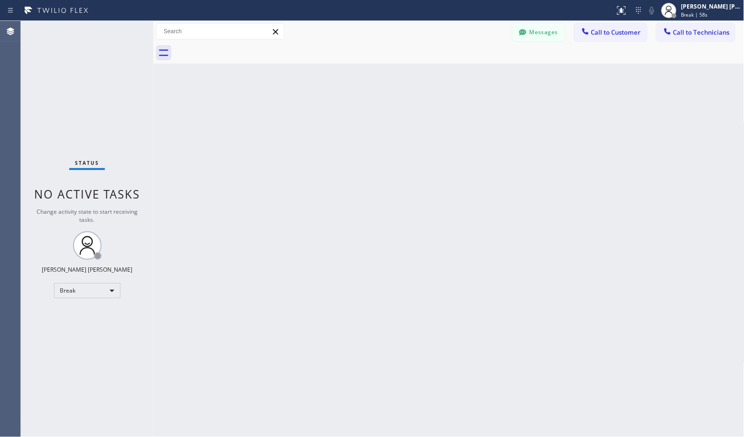
click at [476, 75] on div "Back to Dashboard Change Sender ID Customers Technicians Select a contact Outbo…" at bounding box center [448, 229] width 591 height 416
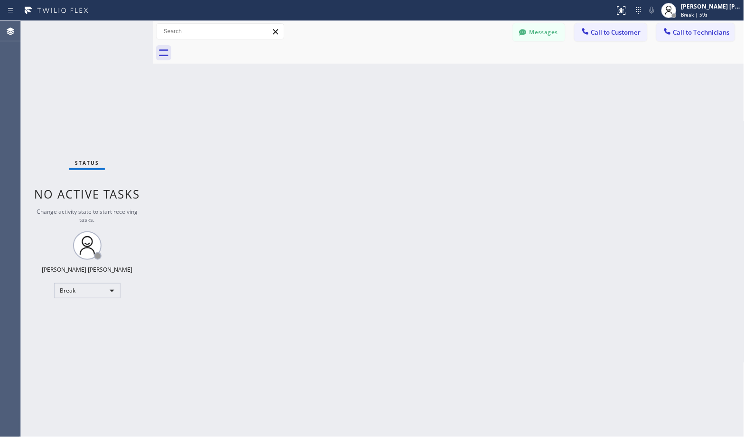
click at [476, 75] on div "Back to Dashboard Change Sender ID Customers Technicians Select a contact Outbo…" at bounding box center [448, 229] width 591 height 416
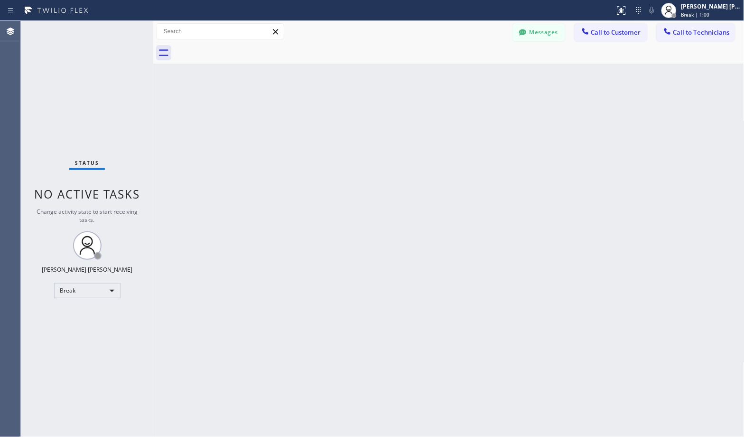
click at [476, 75] on div "Back to Dashboard Change Sender ID Customers Technicians Select a contact Outbo…" at bounding box center [448, 229] width 591 height 416
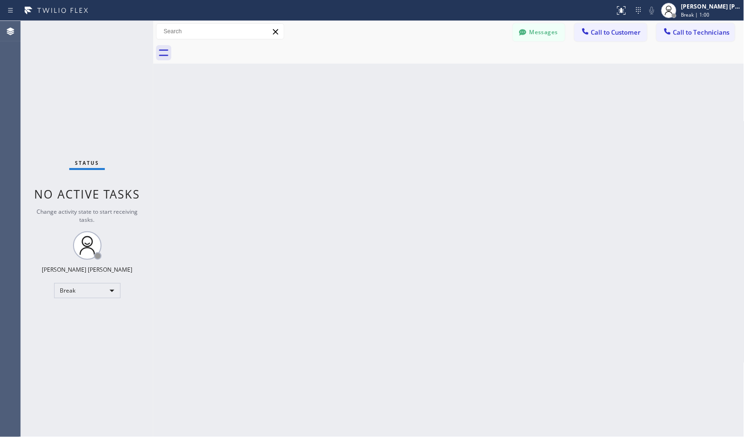
click at [476, 75] on div "Back to Dashboard Change Sender ID Customers Technicians Select a contact Outbo…" at bounding box center [448, 229] width 591 height 416
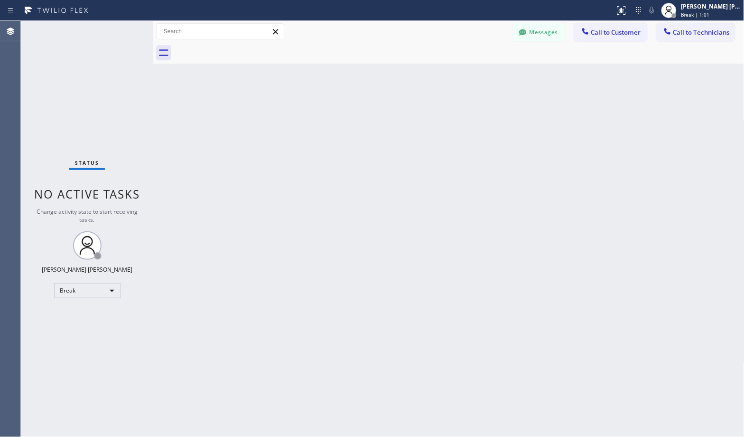
click at [476, 75] on div "Back to Dashboard Change Sender ID Customers Technicians Select a contact Outbo…" at bounding box center [448, 229] width 591 height 416
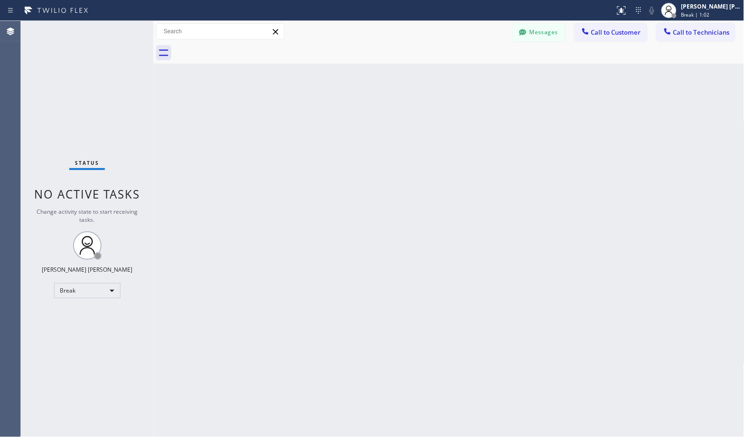
click at [476, 75] on div "Back to Dashboard Change Sender ID Customers Technicians Select a contact Outbo…" at bounding box center [448, 229] width 591 height 416
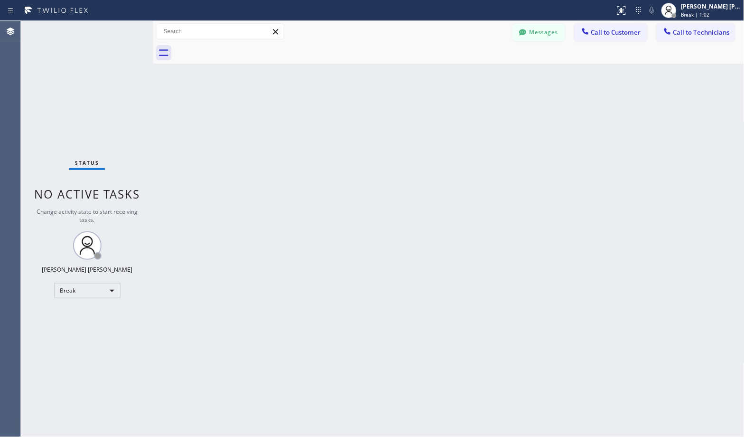
click at [476, 75] on div "Back to Dashboard Change Sender ID Customers Technicians Select a contact Outbo…" at bounding box center [448, 229] width 591 height 416
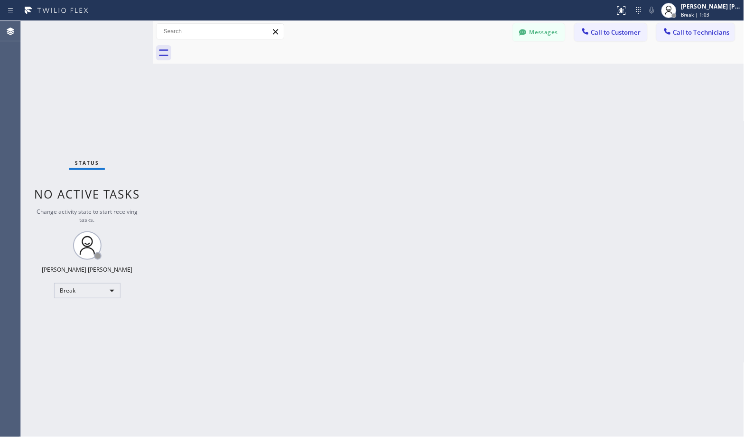
click at [476, 75] on div "Back to Dashboard Change Sender ID Customers Technicians Select a contact Outbo…" at bounding box center [448, 229] width 591 height 416
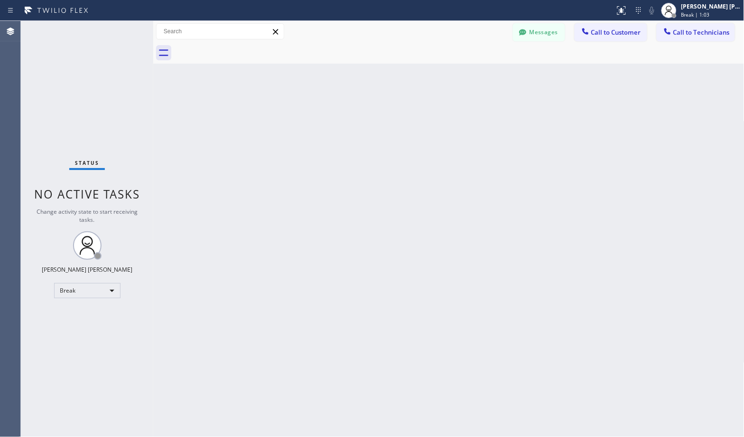
click at [476, 75] on div "Back to Dashboard Change Sender ID Customers Technicians Select a contact Outbo…" at bounding box center [448, 229] width 591 height 416
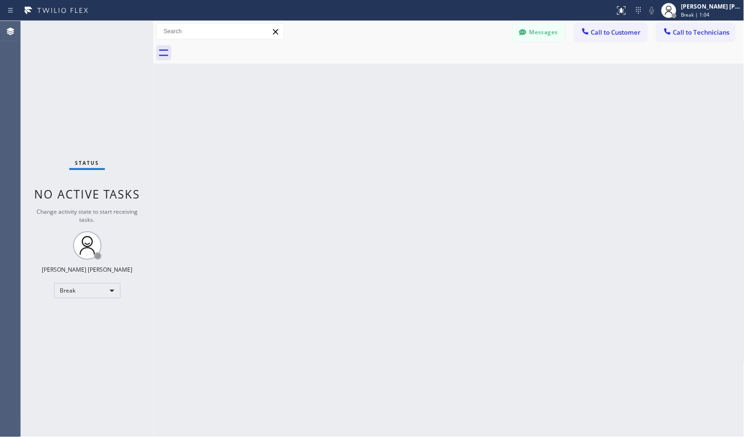
click at [476, 75] on div "Back to Dashboard Change Sender ID Customers Technicians Select a contact Outbo…" at bounding box center [448, 229] width 591 height 416
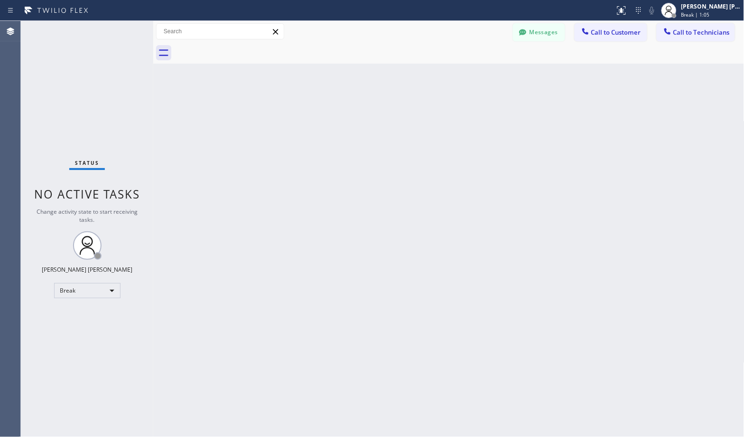
click at [476, 75] on div "Back to Dashboard Change Sender ID Customers Technicians Select a contact Outbo…" at bounding box center [448, 229] width 591 height 416
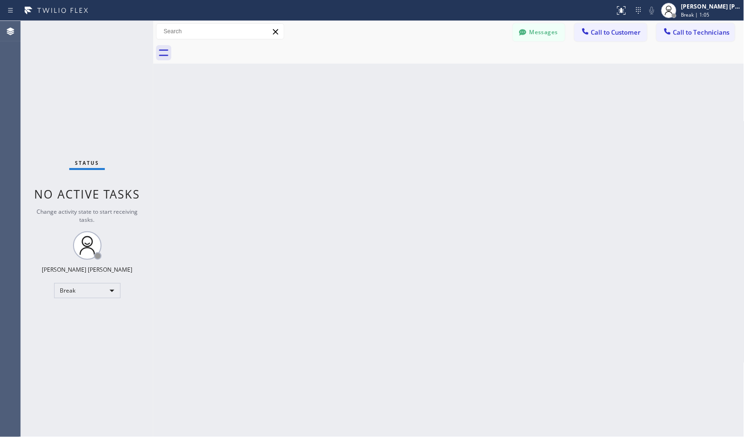
click at [476, 75] on div "Back to Dashboard Change Sender ID Customers Technicians Select a contact Outbo…" at bounding box center [448, 229] width 591 height 416
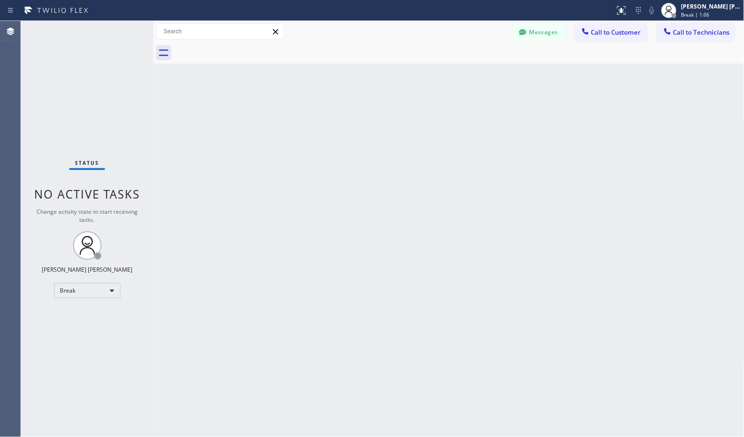
click at [476, 75] on div "Back to Dashboard Change Sender ID Customers Technicians Select a contact Outbo…" at bounding box center [448, 229] width 591 height 416
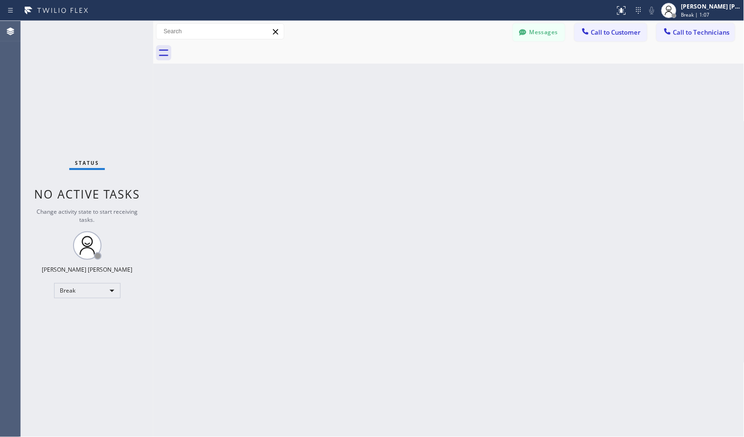
click at [476, 75] on div "Back to Dashboard Change Sender ID Customers Technicians Select a contact Outbo…" at bounding box center [448, 229] width 591 height 416
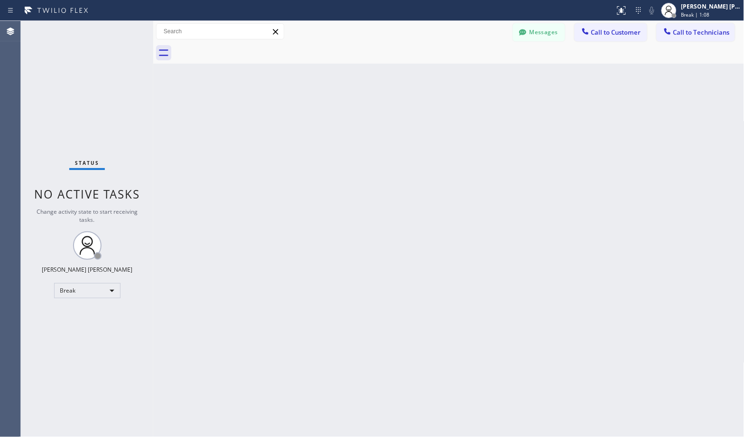
click at [476, 75] on div "Back to Dashboard Change Sender ID Customers Technicians Select a contact Outbo…" at bounding box center [448, 229] width 591 height 416
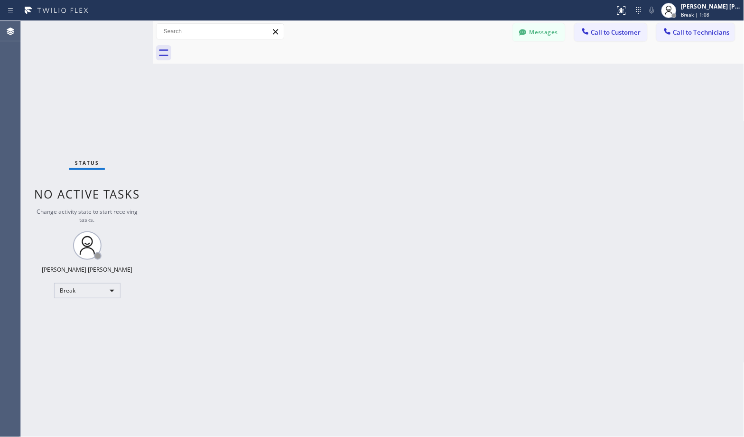
click at [476, 75] on div "Back to Dashboard Change Sender ID Customers Technicians Select a contact Outbo…" at bounding box center [448, 229] width 591 height 416
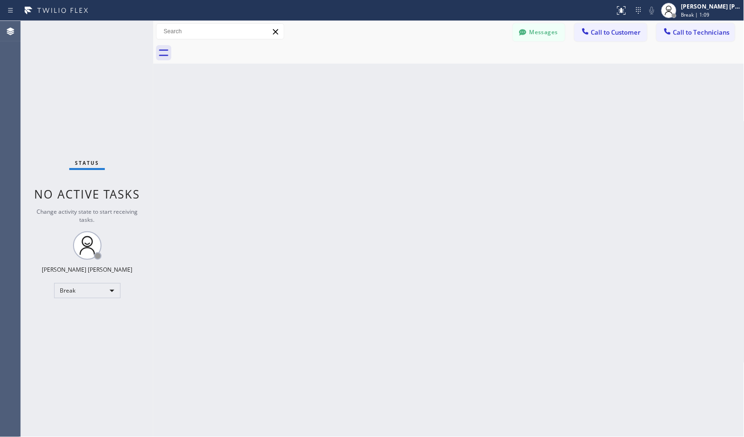
click at [476, 75] on div "Back to Dashboard Change Sender ID Customers Technicians Select a contact Outbo…" at bounding box center [448, 229] width 591 height 416
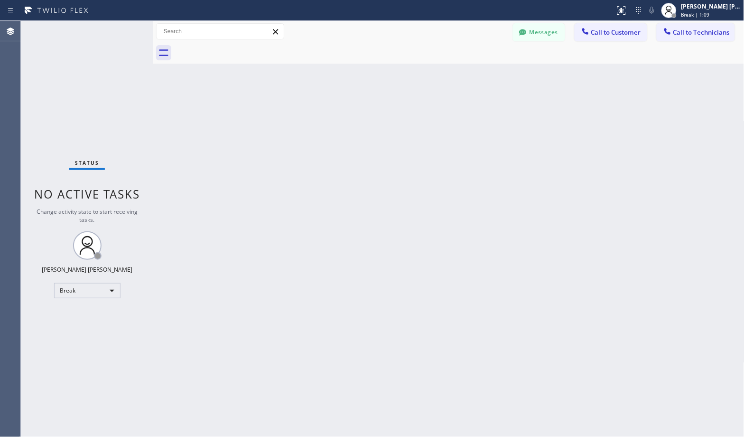
click at [476, 75] on div "Back to Dashboard Change Sender ID Customers Technicians Select a contact Outbo…" at bounding box center [448, 229] width 591 height 416
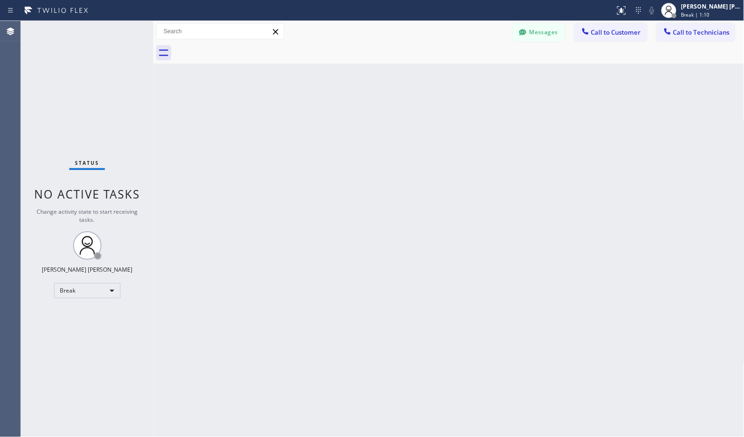
click at [476, 75] on div "Back to Dashboard Change Sender ID Customers Technicians Select a contact Outbo…" at bounding box center [448, 229] width 591 height 416
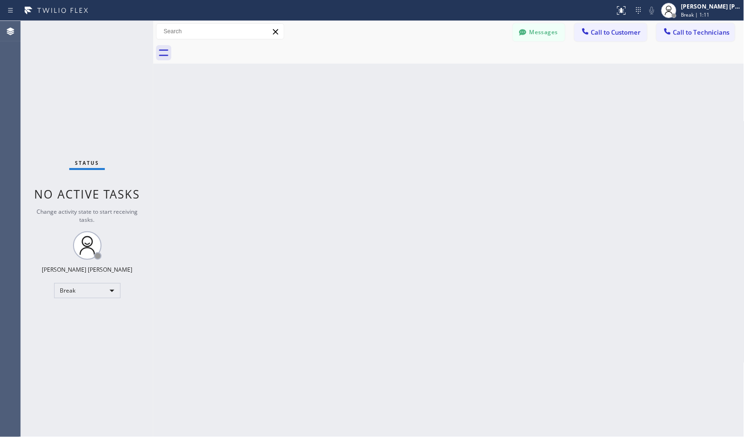
click at [476, 75] on div "Back to Dashboard Change Sender ID Customers Technicians Select a contact Outbo…" at bounding box center [448, 229] width 591 height 416
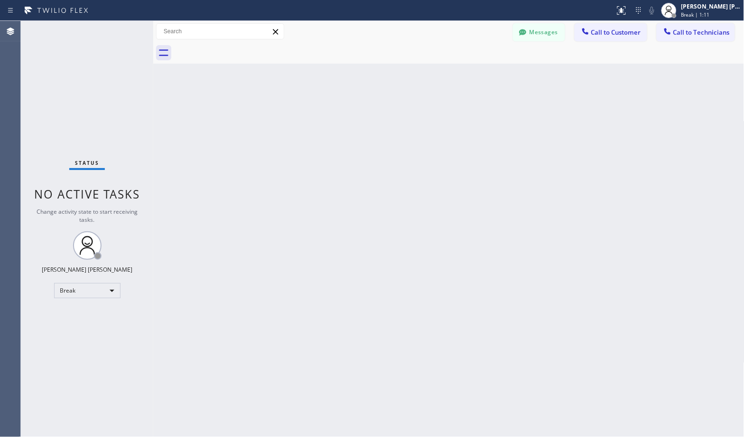
click at [476, 75] on div "Back to Dashboard Change Sender ID Customers Technicians Select a contact Outbo…" at bounding box center [448, 229] width 591 height 416
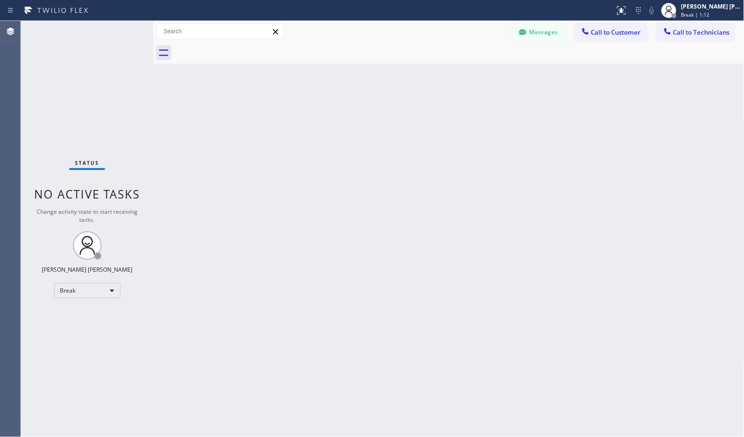
click at [476, 75] on div "Back to Dashboard Change Sender ID Customers Technicians Select a contact Outbo…" at bounding box center [448, 229] width 591 height 416
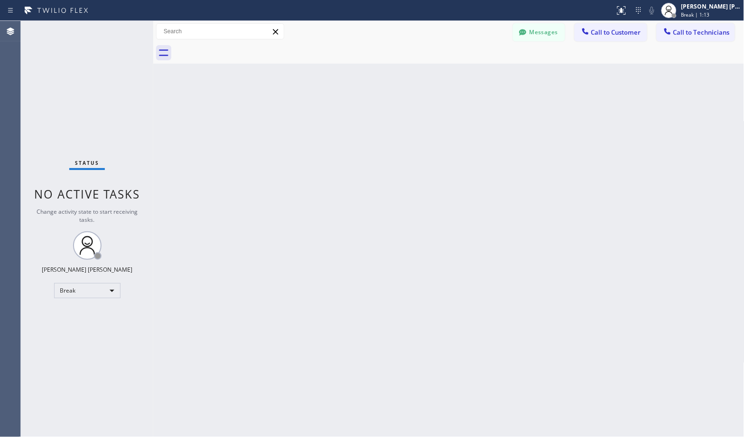
click at [476, 75] on div "Back to Dashboard Change Sender ID Customers Technicians Select a contact Outbo…" at bounding box center [448, 229] width 591 height 416
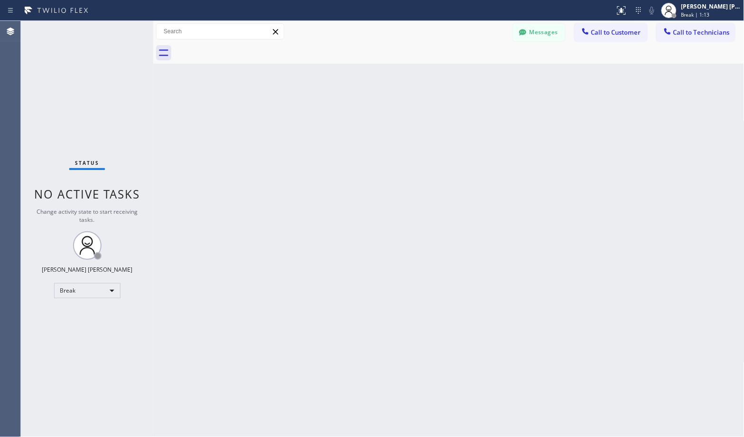
click at [476, 75] on div "Back to Dashboard Change Sender ID Customers Technicians Select a contact Outbo…" at bounding box center [448, 229] width 591 height 416
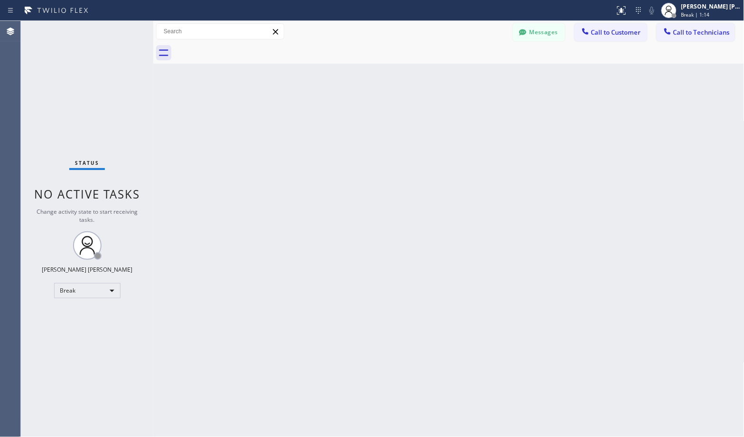
click at [476, 75] on div "Back to Dashboard Change Sender ID Customers Technicians Select a contact Outbo…" at bounding box center [448, 229] width 591 height 416
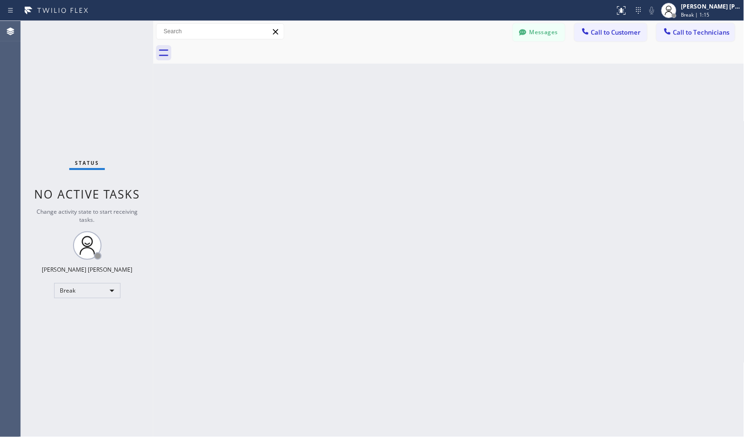
click at [476, 75] on div "Back to Dashboard Change Sender ID Customers Technicians Select a contact Outbo…" at bounding box center [448, 229] width 591 height 416
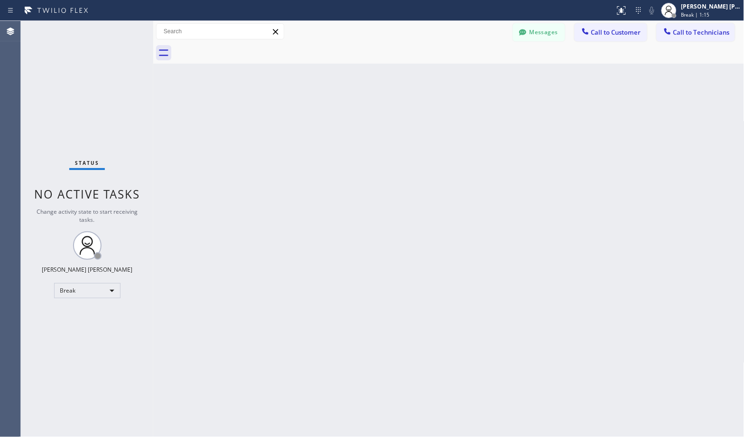
click at [476, 75] on div "Back to Dashboard Change Sender ID Customers Technicians Select a contact Outbo…" at bounding box center [448, 229] width 591 height 416
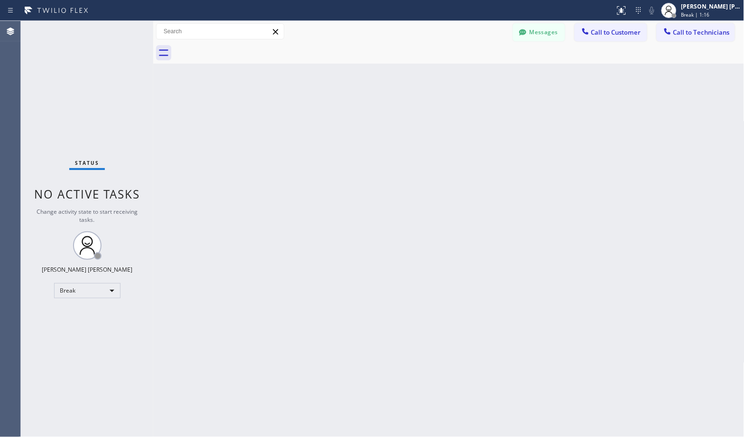
click at [476, 75] on div "Back to Dashboard Change Sender ID Customers Technicians Select a contact Outbo…" at bounding box center [448, 229] width 591 height 416
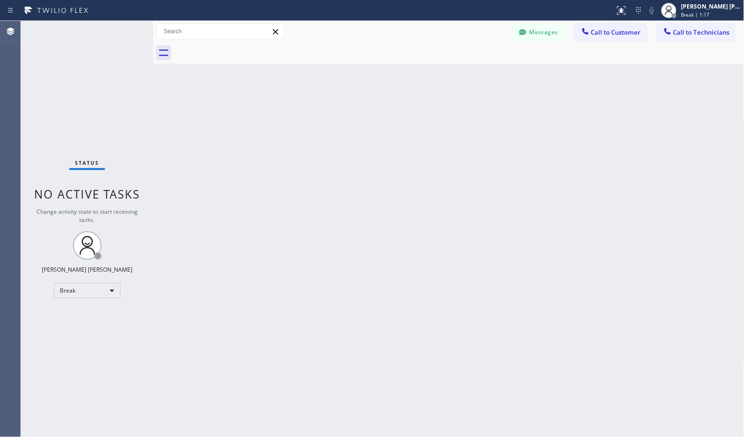
click at [476, 75] on div "Back to Dashboard Change Sender ID Customers Technicians Select a contact Outbo…" at bounding box center [448, 229] width 591 height 416
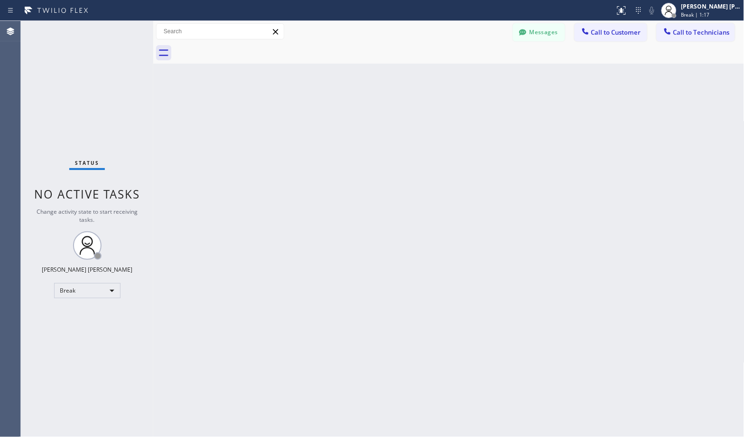
click at [476, 75] on div "Back to Dashboard Change Sender ID Customers Technicians Select a contact Outbo…" at bounding box center [448, 229] width 591 height 416
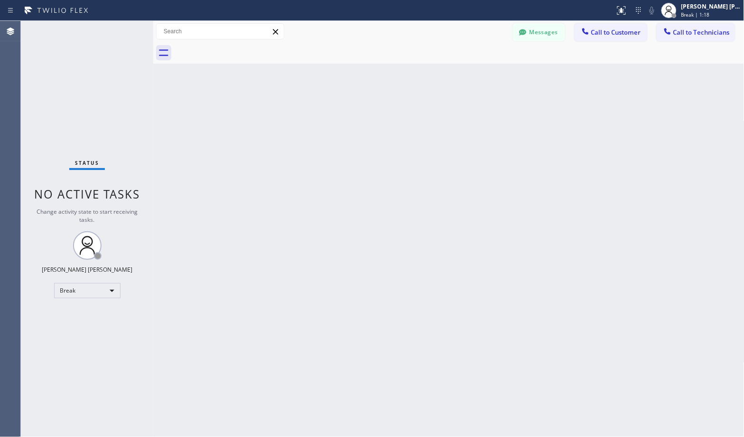
click at [476, 75] on div "Back to Dashboard Change Sender ID Customers Technicians Select a contact Outbo…" at bounding box center [448, 229] width 591 height 416
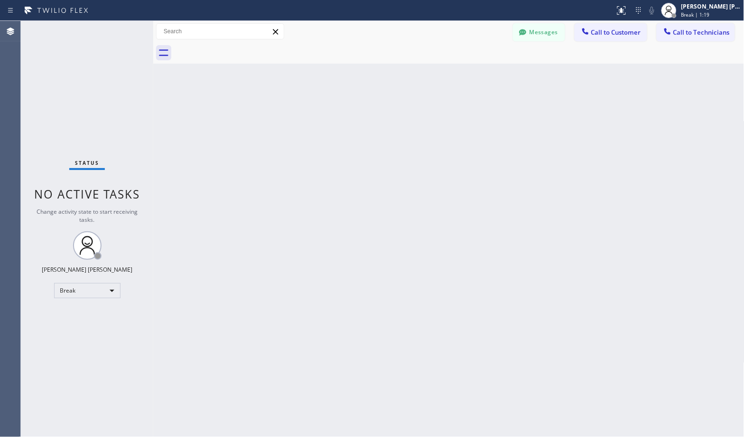
click at [476, 75] on div "Back to Dashboard Change Sender ID Customers Technicians Select a contact Outbo…" at bounding box center [448, 229] width 591 height 416
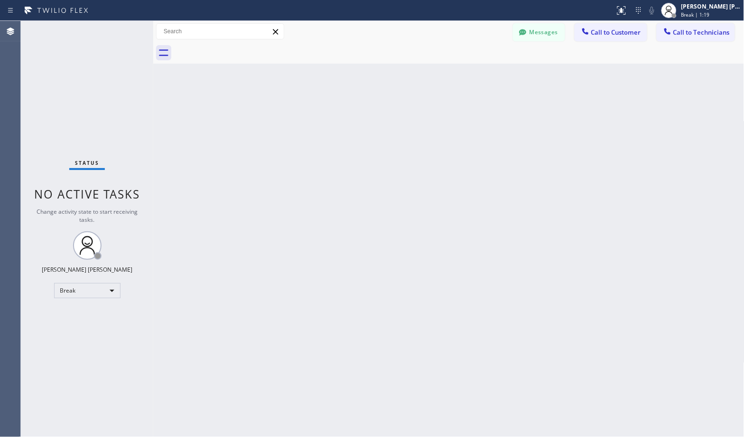
click at [476, 75] on div "Back to Dashboard Change Sender ID Customers Technicians Select a contact Outbo…" at bounding box center [448, 229] width 591 height 416
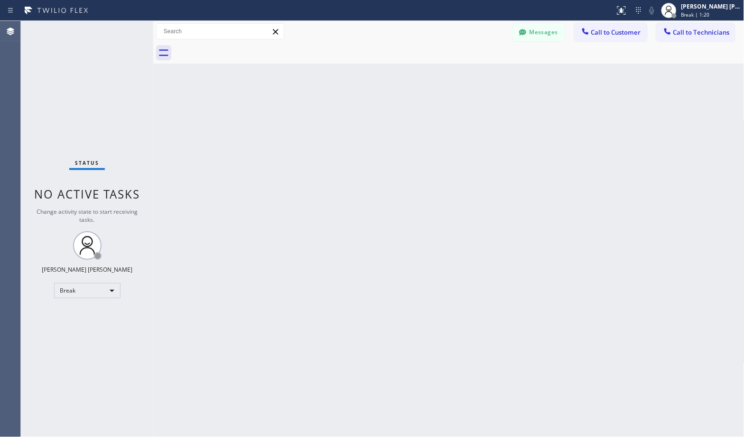
click at [476, 75] on div "Back to Dashboard Change Sender ID Customers Technicians Select a contact Outbo…" at bounding box center [448, 229] width 591 height 416
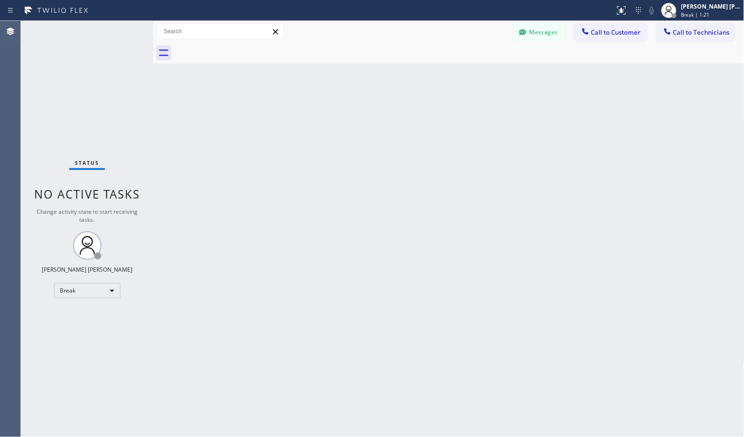
click at [476, 75] on div "Back to Dashboard Change Sender ID Customers Technicians Select a contact Outbo…" at bounding box center [448, 229] width 591 height 416
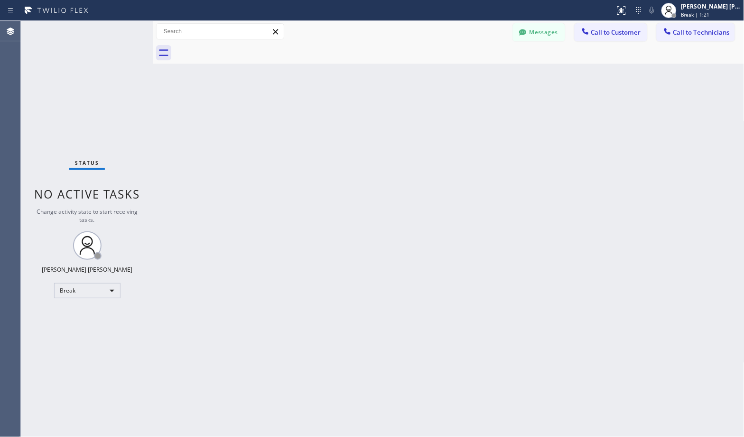
click at [476, 75] on div "Back to Dashboard Change Sender ID Customers Technicians Select a contact Outbo…" at bounding box center [448, 229] width 591 height 416
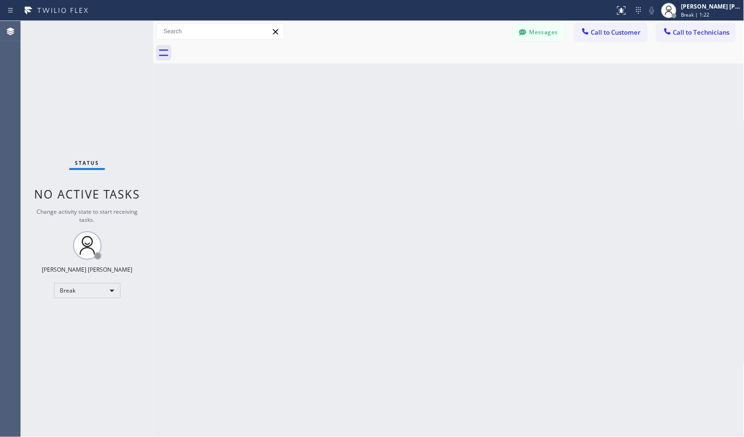
click at [476, 75] on div "Back to Dashboard Change Sender ID Customers Technicians Select a contact Outbo…" at bounding box center [448, 229] width 591 height 416
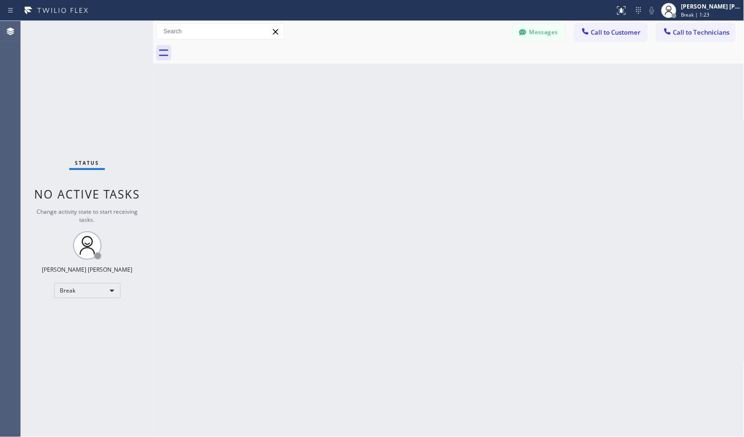
click at [476, 75] on div "Back to Dashboard Change Sender ID Customers Technicians Select a contact Outbo…" at bounding box center [448, 229] width 591 height 416
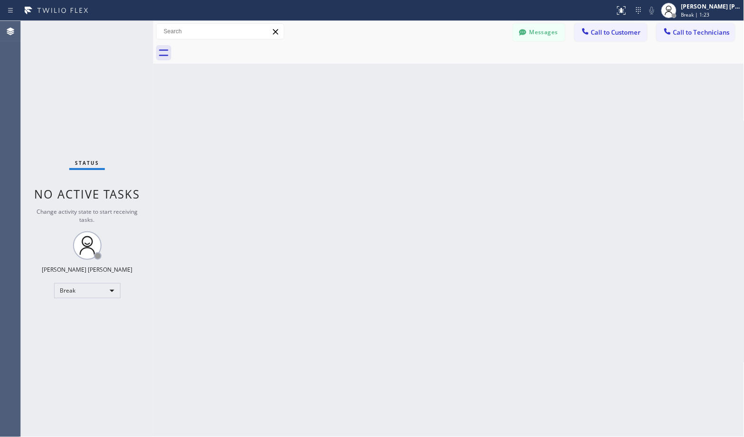
click at [476, 75] on div "Back to Dashboard Change Sender ID Customers Technicians Select a contact Outbo…" at bounding box center [448, 229] width 591 height 416
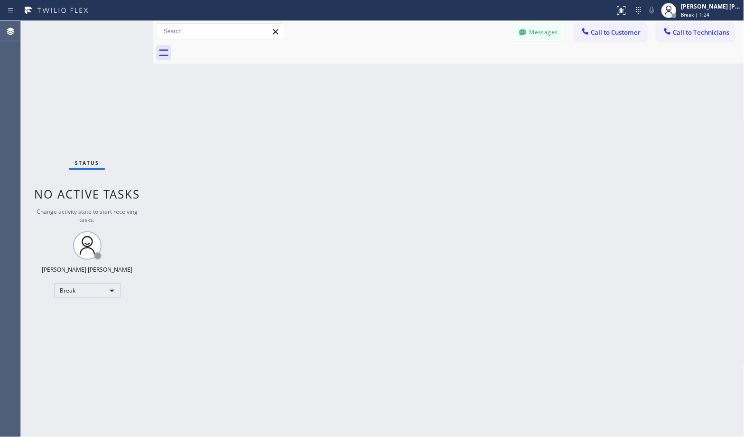
click at [476, 75] on div "Back to Dashboard Change Sender ID Customers Technicians Select a contact Outbo…" at bounding box center [448, 229] width 591 height 416
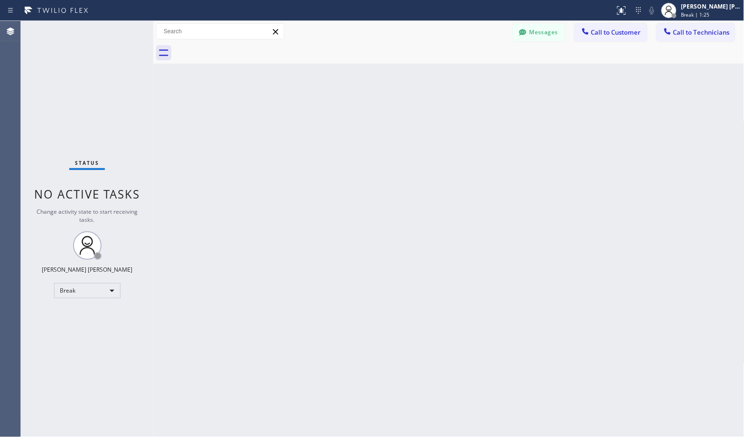
click at [476, 75] on div "Back to Dashboard Change Sender ID Customers Technicians Select a contact Outbo…" at bounding box center [448, 229] width 591 height 416
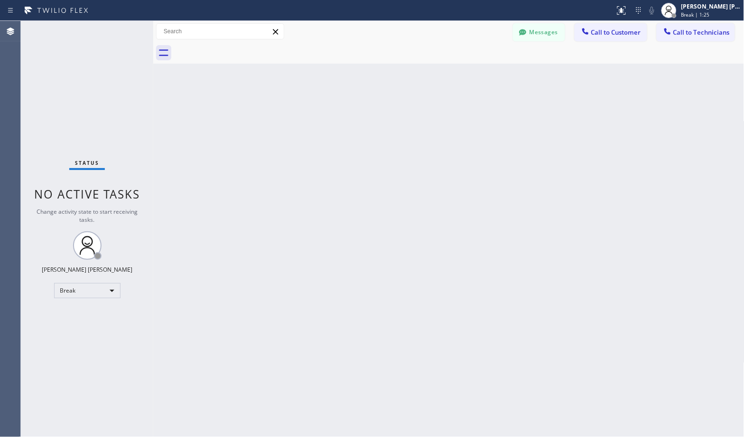
click at [476, 75] on div "Back to Dashboard Change Sender ID Customers Technicians Select a contact Outbo…" at bounding box center [448, 229] width 591 height 416
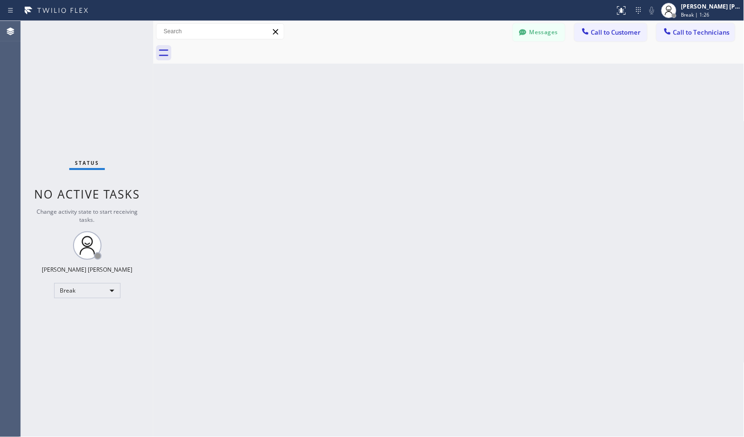
click at [476, 75] on div "Back to Dashboard Change Sender ID Customers Technicians Select a contact Outbo…" at bounding box center [448, 229] width 591 height 416
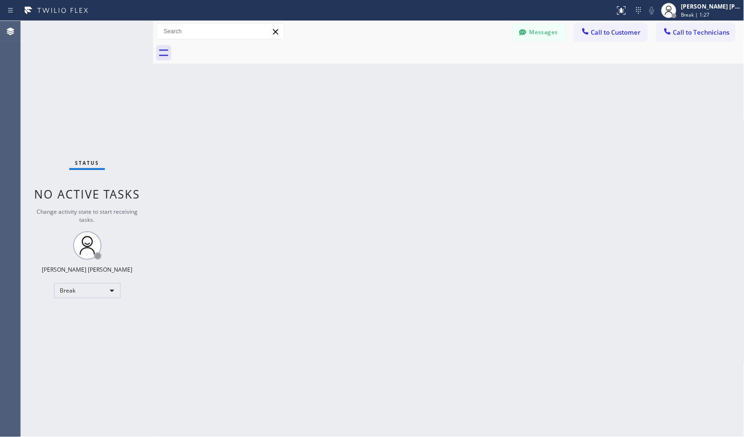
click at [476, 75] on div "Back to Dashboard Change Sender ID Customers Technicians Select a contact Outbo…" at bounding box center [448, 229] width 591 height 416
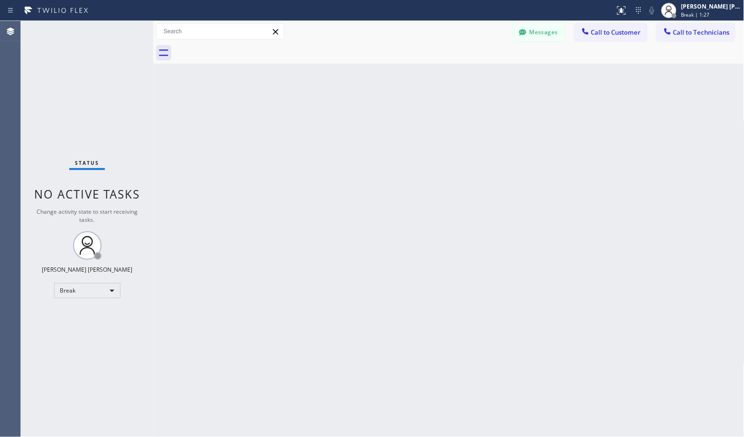
click at [476, 75] on div "Back to Dashboard Change Sender ID Customers Technicians Select a contact Outbo…" at bounding box center [448, 229] width 591 height 416
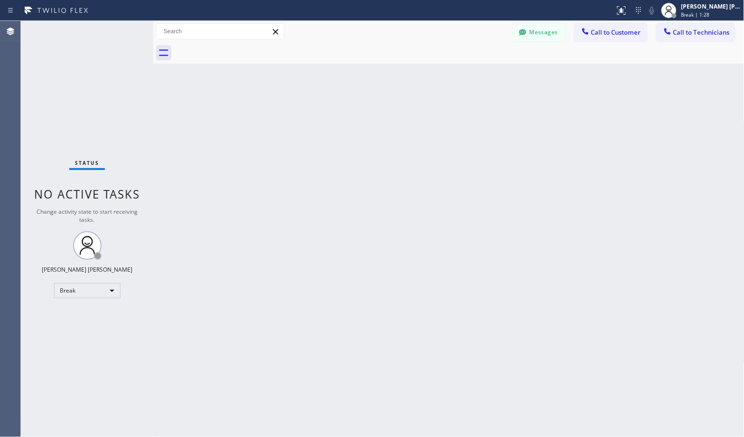
click at [476, 75] on div "Back to Dashboard Change Sender ID Customers Technicians Select a contact Outbo…" at bounding box center [448, 229] width 591 height 416
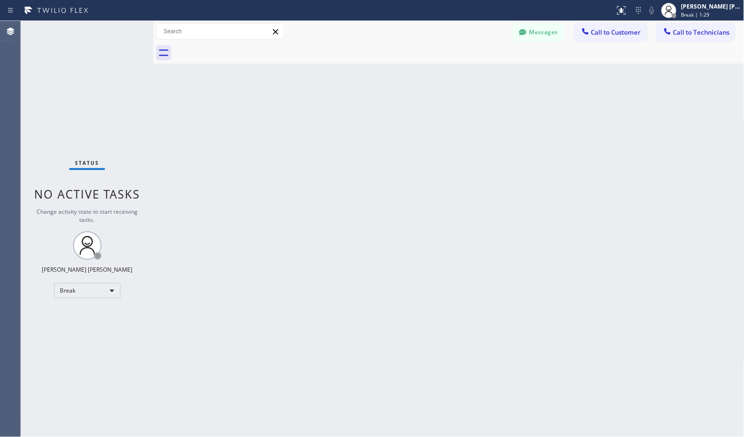
click at [476, 75] on div "Back to Dashboard Change Sender ID Customers Technicians Select a contact Outbo…" at bounding box center [448, 229] width 591 height 416
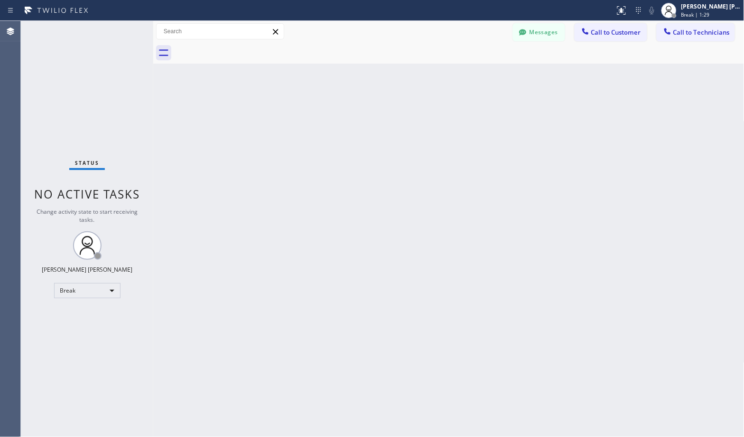
click at [476, 75] on div "Back to Dashboard Change Sender ID Customers Technicians Select a contact Outbo…" at bounding box center [448, 229] width 591 height 416
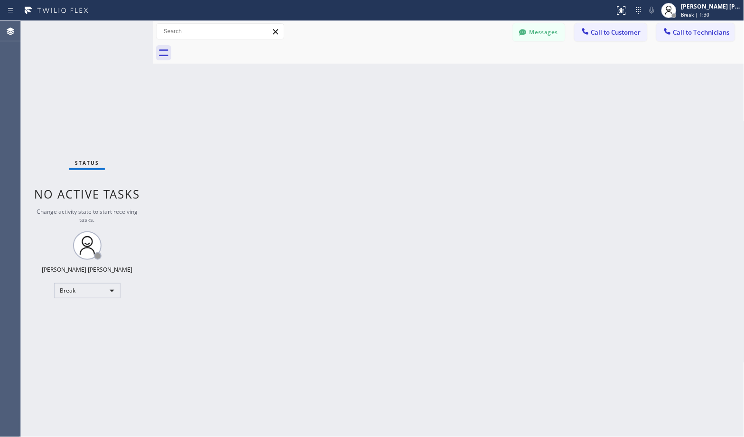
click at [476, 75] on div "Back to Dashboard Change Sender ID Customers Technicians Select a contact Outbo…" at bounding box center [448, 229] width 591 height 416
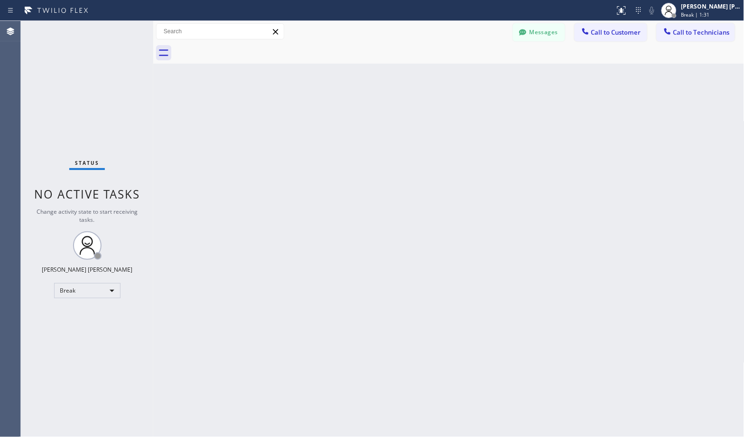
click at [476, 75] on div "Back to Dashboard Change Sender ID Customers Technicians Select a contact Outbo…" at bounding box center [448, 229] width 591 height 416
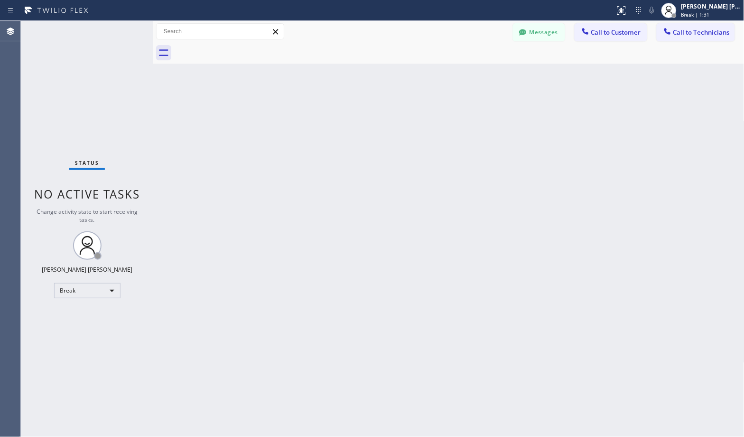
click at [476, 75] on div "Back to Dashboard Change Sender ID Customers Technicians Select a contact Outbo…" at bounding box center [448, 229] width 591 height 416
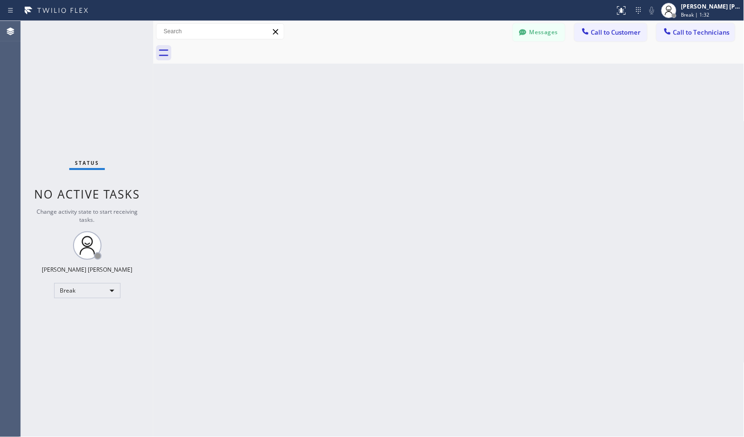
click at [476, 75] on div "Back to Dashboard Change Sender ID Customers Technicians Select a contact Outbo…" at bounding box center [448, 229] width 591 height 416
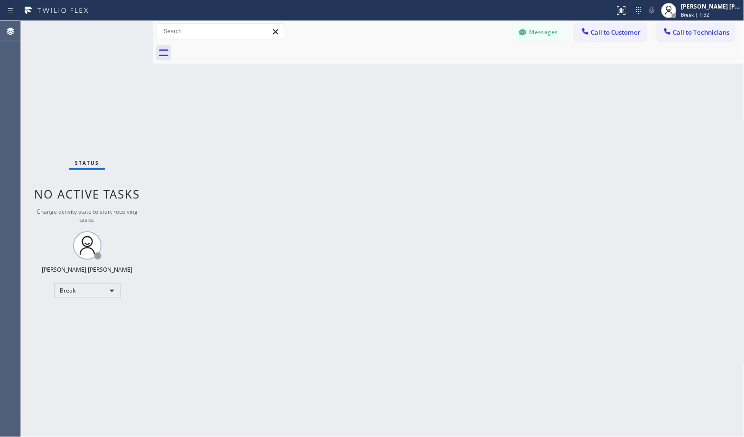
click at [476, 75] on div "Back to Dashboard Change Sender ID Customers Technicians Select a contact Outbo…" at bounding box center [448, 229] width 591 height 416
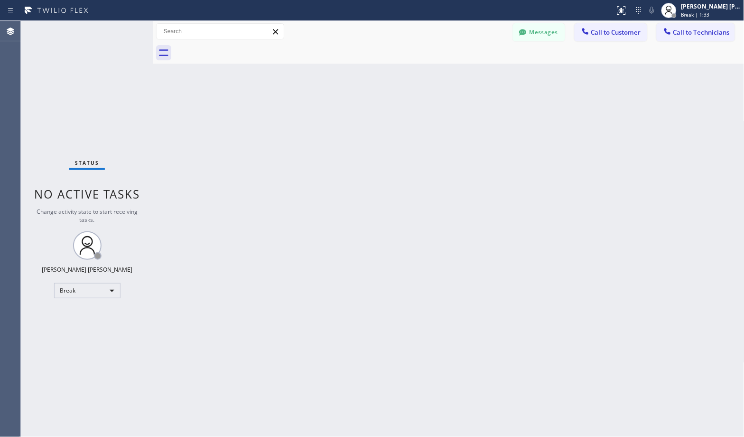
click at [476, 75] on div "Back to Dashboard Change Sender ID Customers Technicians Select a contact Outbo…" at bounding box center [448, 229] width 591 height 416
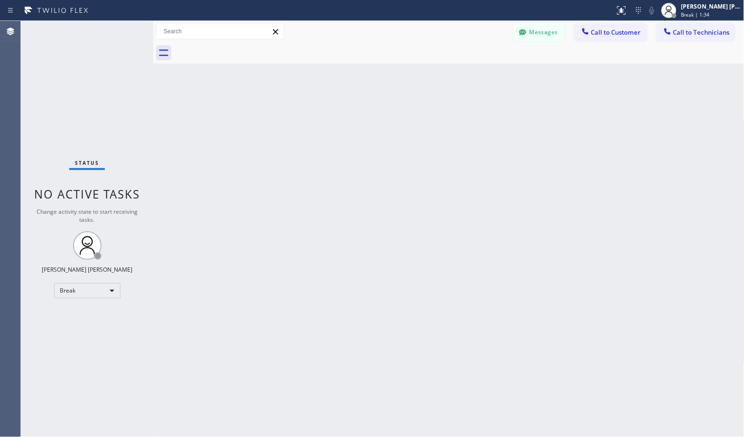
click at [476, 75] on div "Back to Dashboard Change Sender ID Customers Technicians Select a contact Outbo…" at bounding box center [448, 229] width 591 height 416
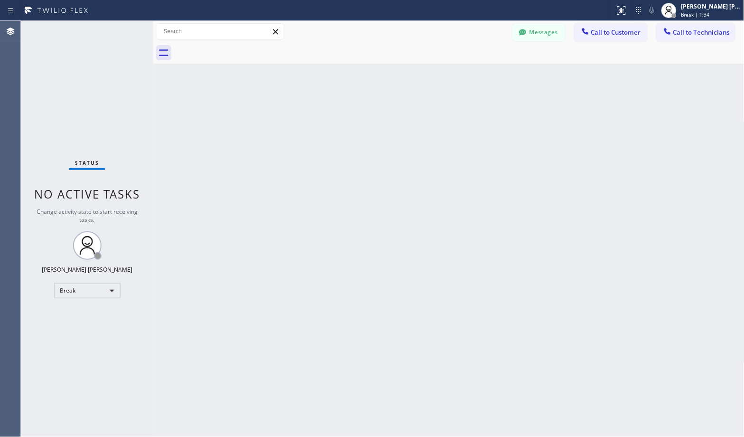
click at [476, 75] on div "Back to Dashboard Change Sender ID Customers Technicians Select a contact Outbo…" at bounding box center [448, 229] width 591 height 416
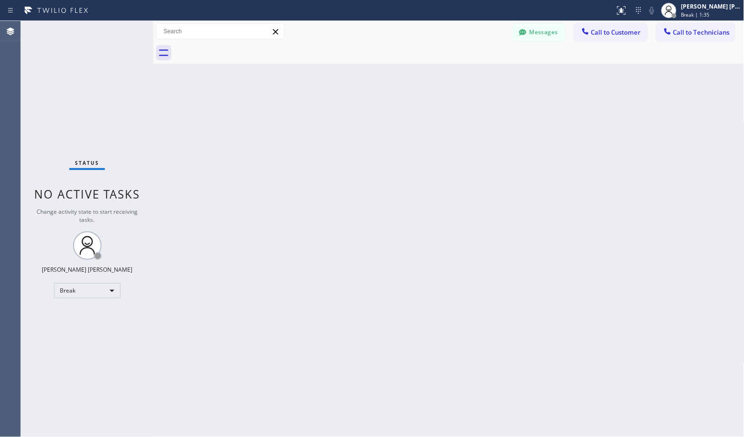
click at [476, 75] on div "Back to Dashboard Change Sender ID Customers Technicians Select a contact Outbo…" at bounding box center [448, 229] width 591 height 416
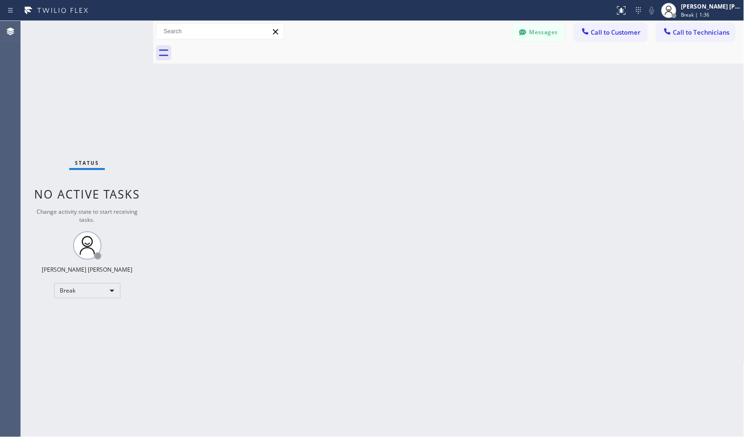
click at [476, 75] on div "Back to Dashboard Change Sender ID Customers Technicians Select a contact Outbo…" at bounding box center [448, 229] width 591 height 416
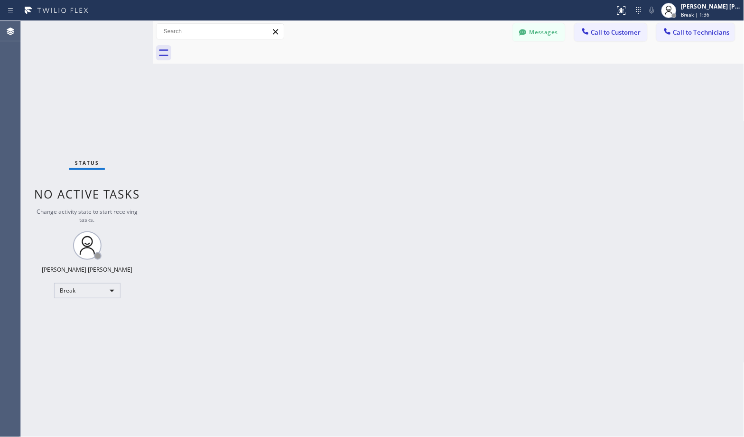
click at [476, 75] on div "Back to Dashboard Change Sender ID Customers Technicians Select a contact Outbo…" at bounding box center [448, 229] width 591 height 416
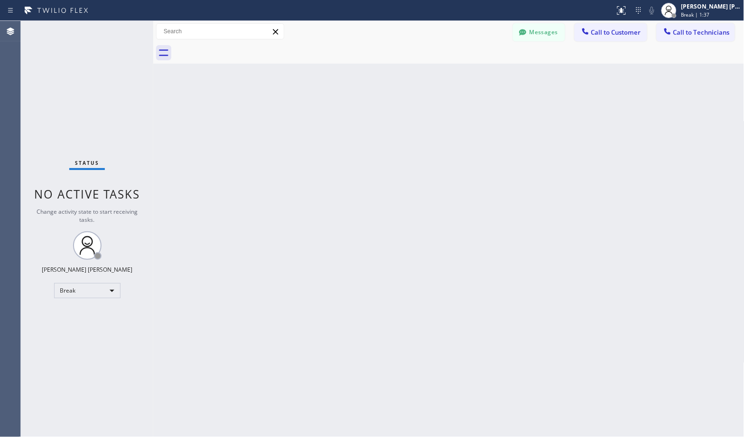
click at [476, 75] on div "Back to Dashboard Change Sender ID Customers Technicians Select a contact Outbo…" at bounding box center [448, 229] width 591 height 416
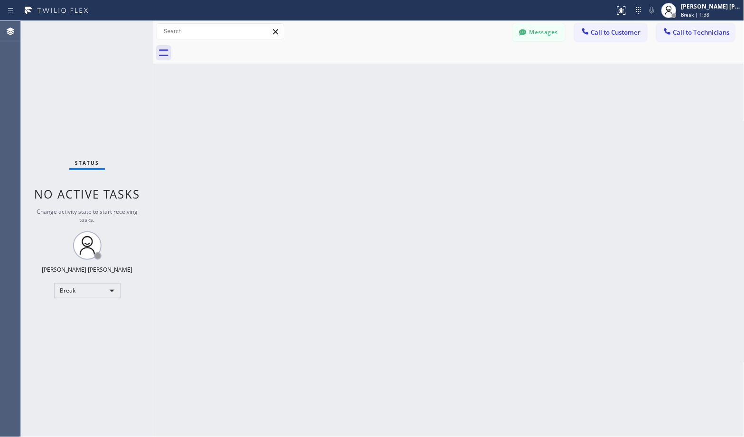
click at [476, 75] on div "Back to Dashboard Change Sender ID Customers Technicians Select a contact Outbo…" at bounding box center [448, 229] width 591 height 416
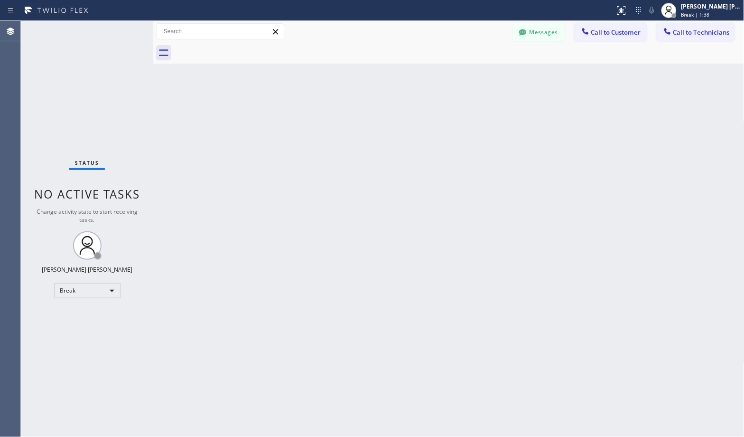
click at [476, 75] on div "Back to Dashboard Change Sender ID Customers Technicians Select a contact Outbo…" at bounding box center [448, 229] width 591 height 416
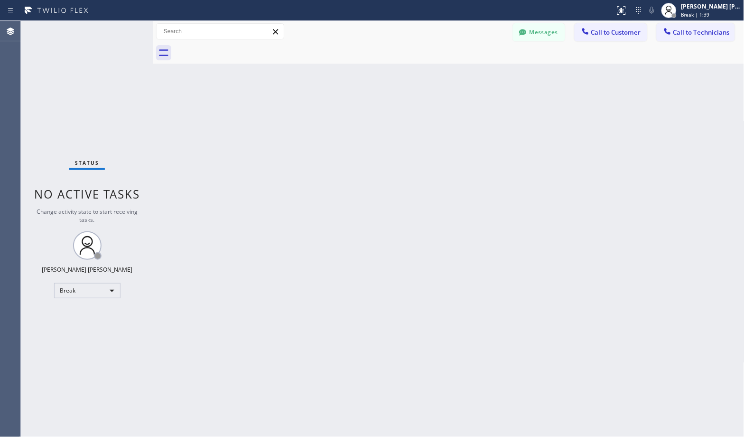
click at [476, 75] on div "Back to Dashboard Change Sender ID Customers Technicians Select a contact Outbo…" at bounding box center [448, 229] width 591 height 416
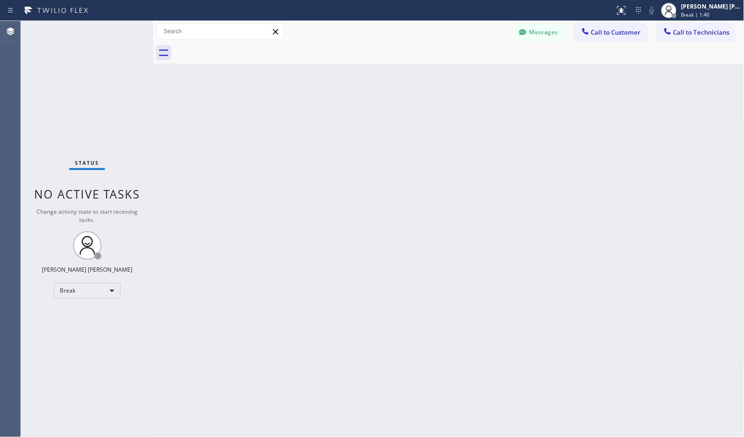
click at [476, 75] on div "Back to Dashboard Change Sender ID Customers Technicians Select a contact Outbo…" at bounding box center [448, 229] width 591 height 416
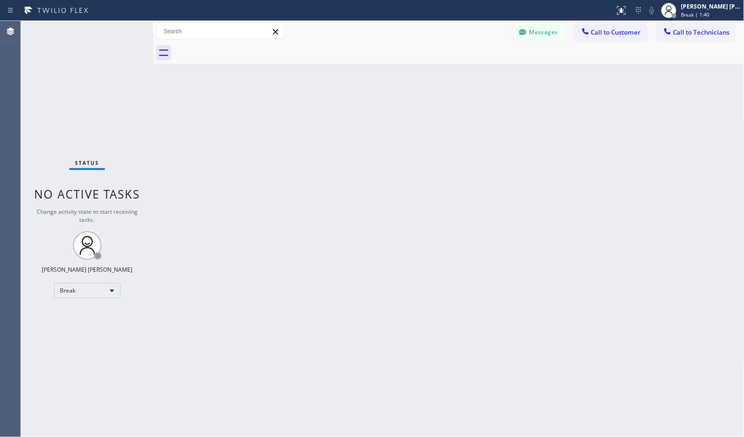
click at [476, 75] on div "Back to Dashboard Change Sender ID Customers Technicians Select a contact Outbo…" at bounding box center [448, 229] width 591 height 416
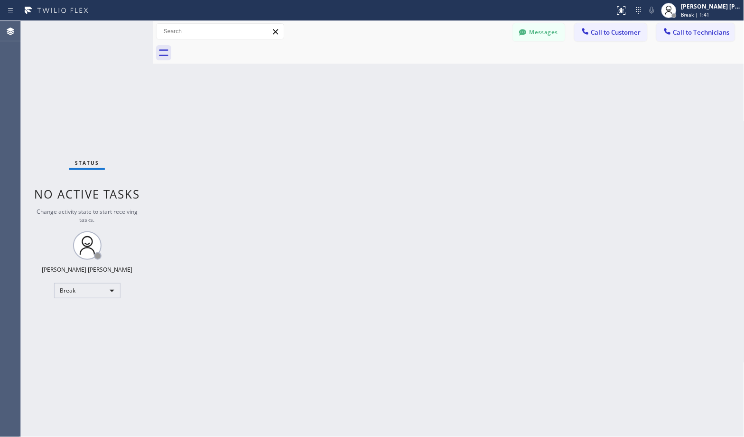
click at [476, 75] on div "Back to Dashboard Change Sender ID Customers Technicians Select a contact Outbo…" at bounding box center [448, 229] width 591 height 416
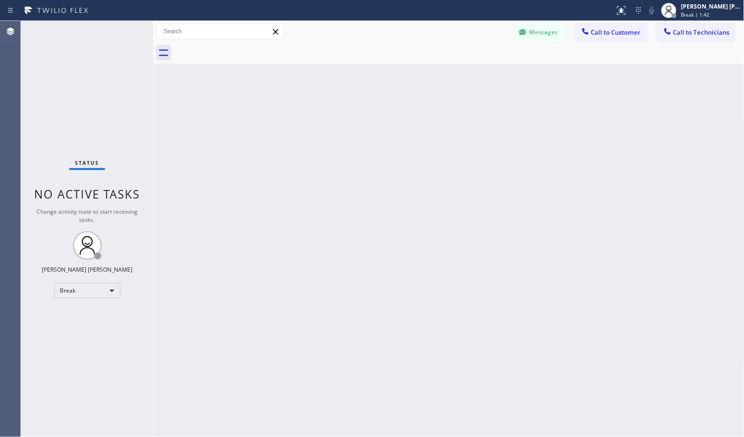
click at [476, 75] on div "Back to Dashboard Change Sender ID Customers Technicians Select a contact Outbo…" at bounding box center [448, 229] width 591 height 416
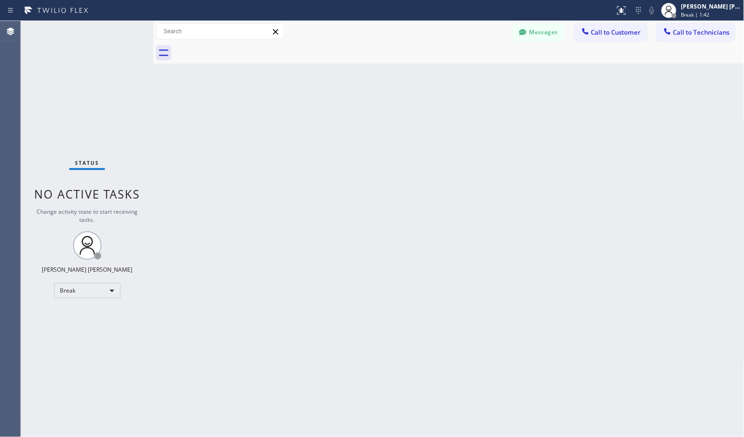
click at [476, 75] on div "Back to Dashboard Change Sender ID Customers Technicians Select a contact Outbo…" at bounding box center [448, 229] width 591 height 416
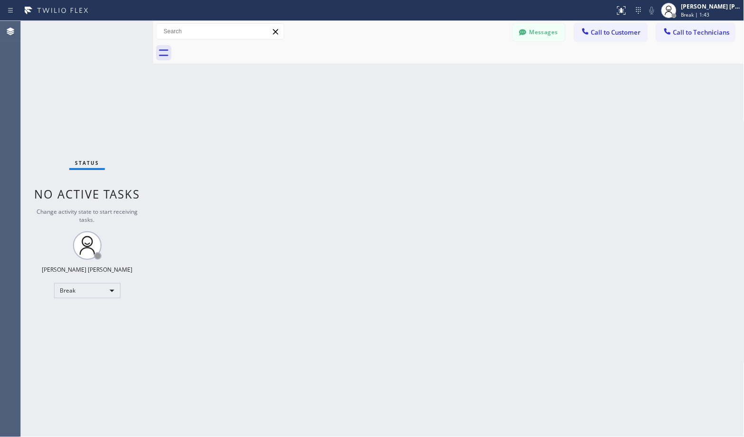
click at [476, 75] on div "Back to Dashboard Change Sender ID Customers Technicians Select a contact Outbo…" at bounding box center [448, 229] width 591 height 416
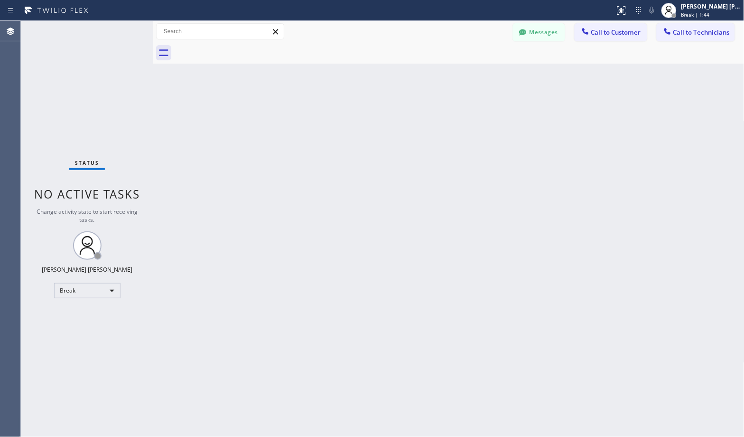
click at [476, 75] on div "Back to Dashboard Change Sender ID Customers Technicians Select a contact Outbo…" at bounding box center [448, 229] width 591 height 416
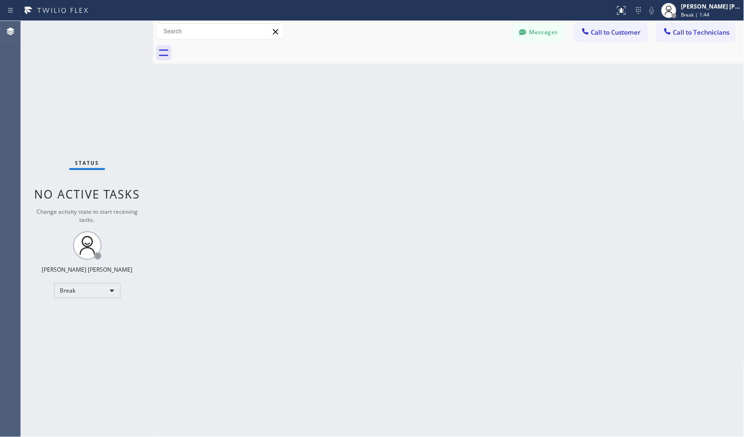
click at [476, 75] on div "Back to Dashboard Change Sender ID Customers Technicians Select a contact Outbo…" at bounding box center [448, 229] width 591 height 416
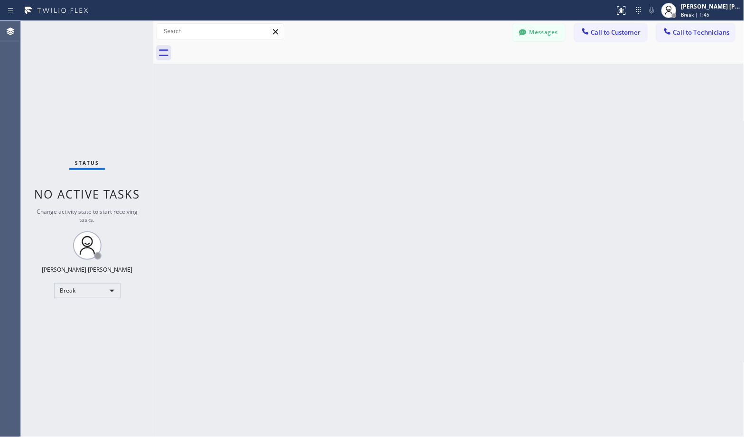
click at [476, 75] on div "Back to Dashboard Change Sender ID Customers Technicians Select a contact Outbo…" at bounding box center [448, 229] width 591 height 416
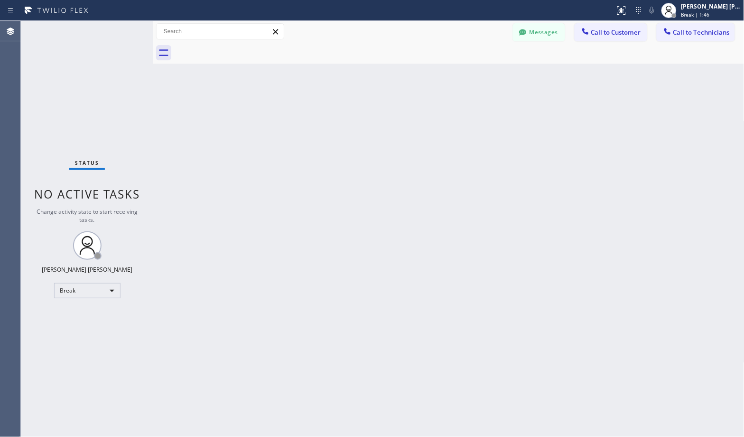
click at [476, 75] on div "Back to Dashboard Change Sender ID Customers Technicians Select a contact Outbo…" at bounding box center [448, 229] width 591 height 416
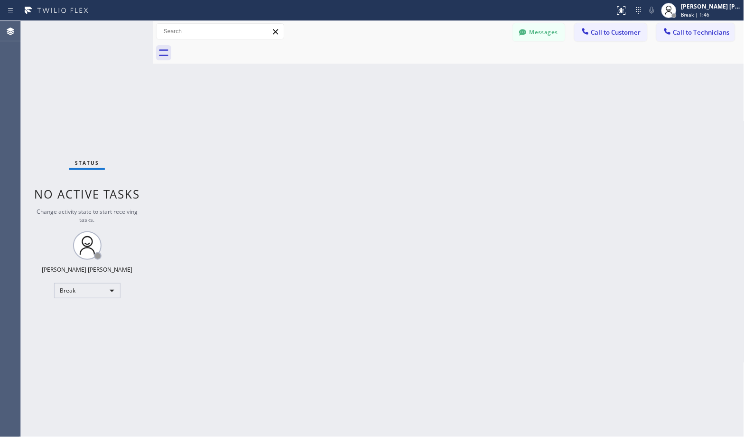
click at [476, 75] on div "Back to Dashboard Change Sender ID Customers Technicians Select a contact Outbo…" at bounding box center [448, 229] width 591 height 416
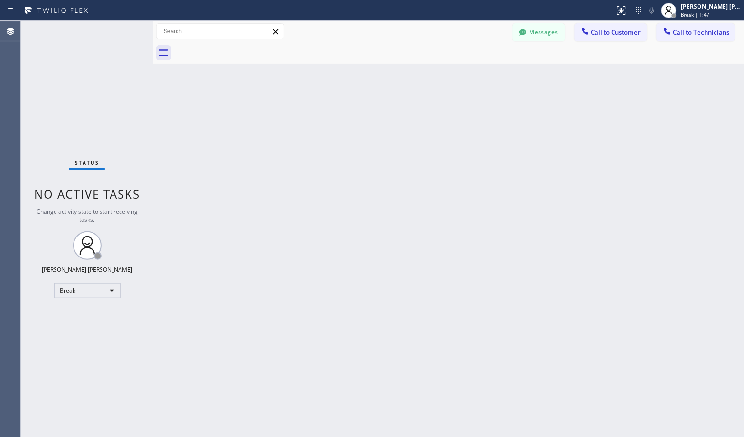
click at [476, 75] on div "Back to Dashboard Change Sender ID Customers Technicians Select a contact Outbo…" at bounding box center [448, 229] width 591 height 416
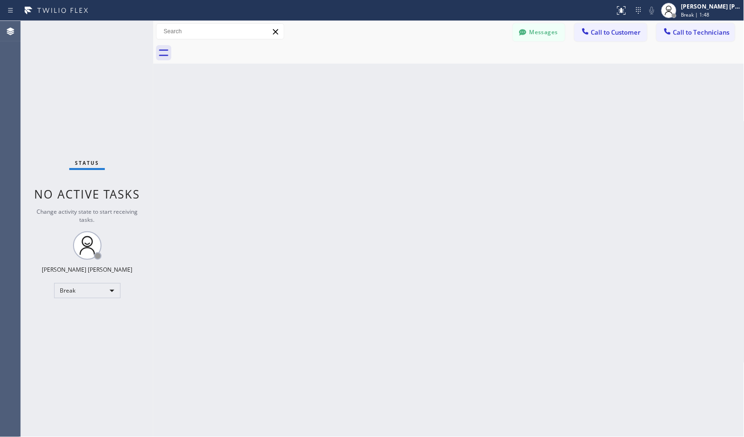
click at [476, 75] on div "Back to Dashboard Change Sender ID Customers Technicians Select a contact Outbo…" at bounding box center [448, 229] width 591 height 416
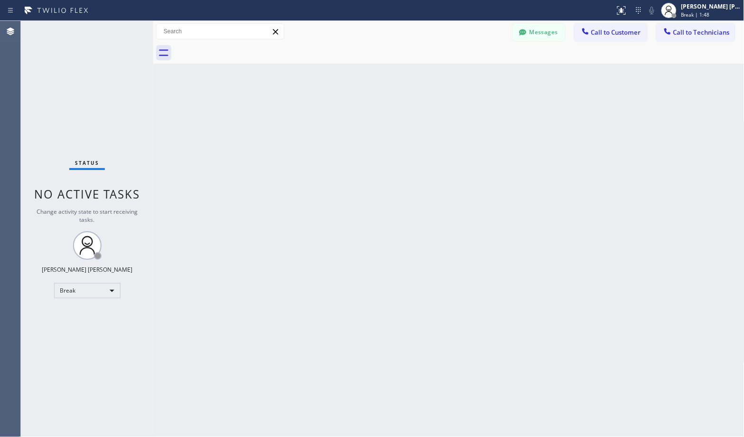
click at [476, 75] on div "Back to Dashboard Change Sender ID Customers Technicians Select a contact Outbo…" at bounding box center [448, 229] width 591 height 416
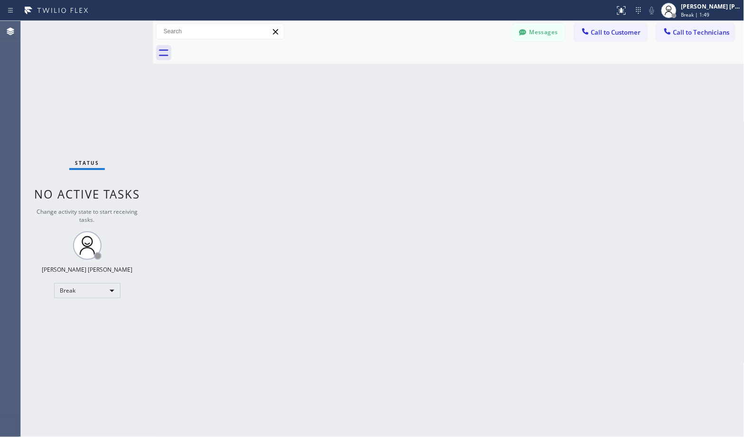
click at [476, 75] on div "Back to Dashboard Change Sender ID Customers Technicians Select a contact Outbo…" at bounding box center [448, 229] width 591 height 416
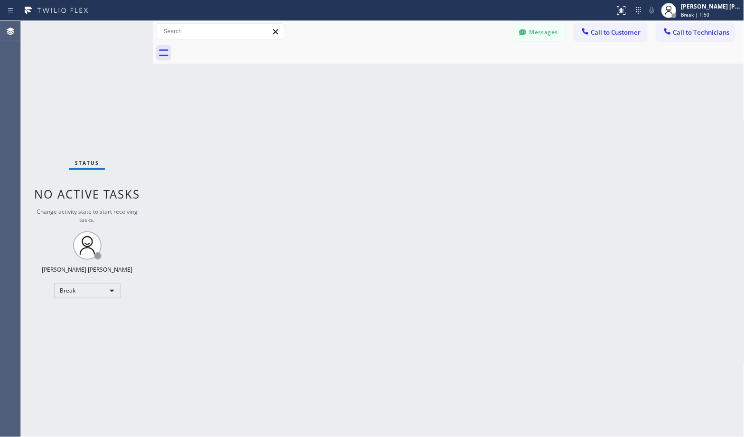
click at [476, 75] on div "Back to Dashboard Change Sender ID Customers Technicians Select a contact Outbo…" at bounding box center [448, 229] width 591 height 416
click
click at [706, 246] on div "Back to Dashboard Change Sender ID Customers Technicians Select a contact Outbo…" at bounding box center [448, 229] width 591 height 416
